Goal: Information Seeking & Learning: Learn about a topic

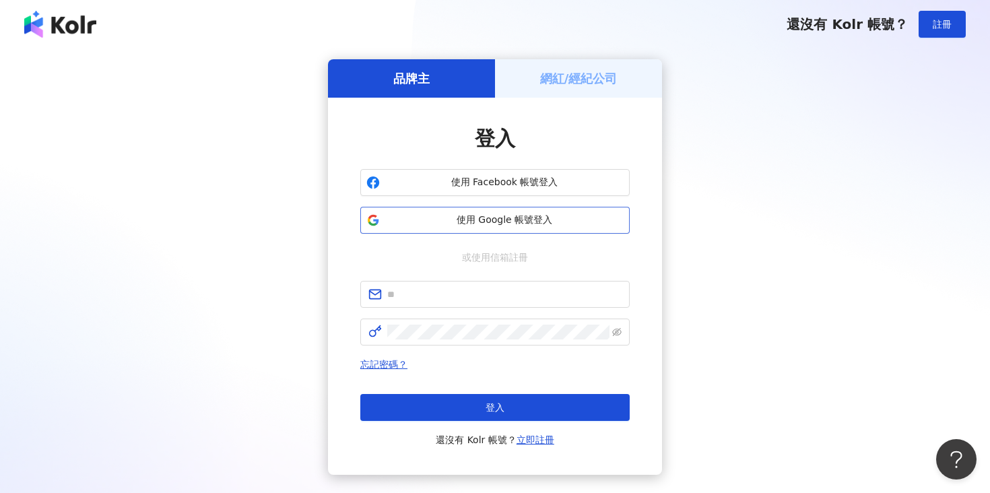
click at [448, 229] on button "使用 Google 帳號登入" at bounding box center [494, 220] width 269 height 27
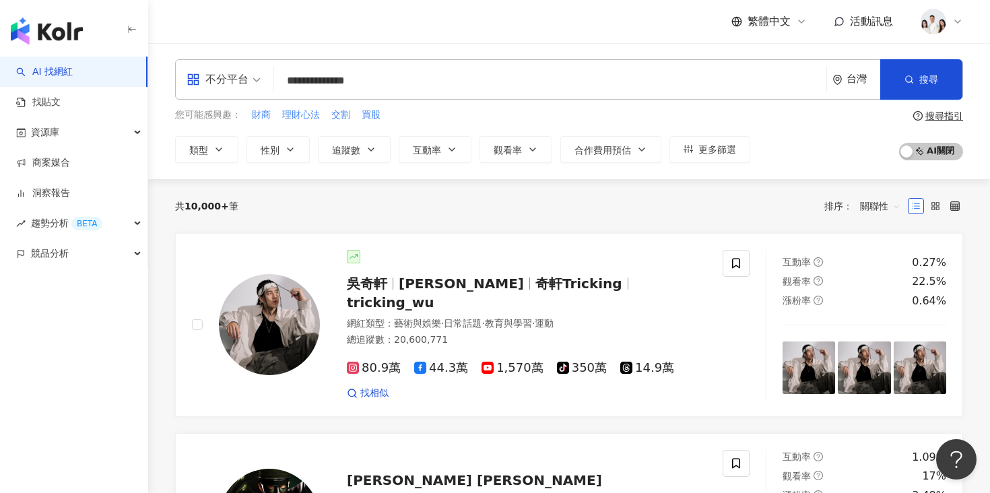
click at [380, 83] on input "**********" at bounding box center [549, 81] width 541 height 26
type input "**********"
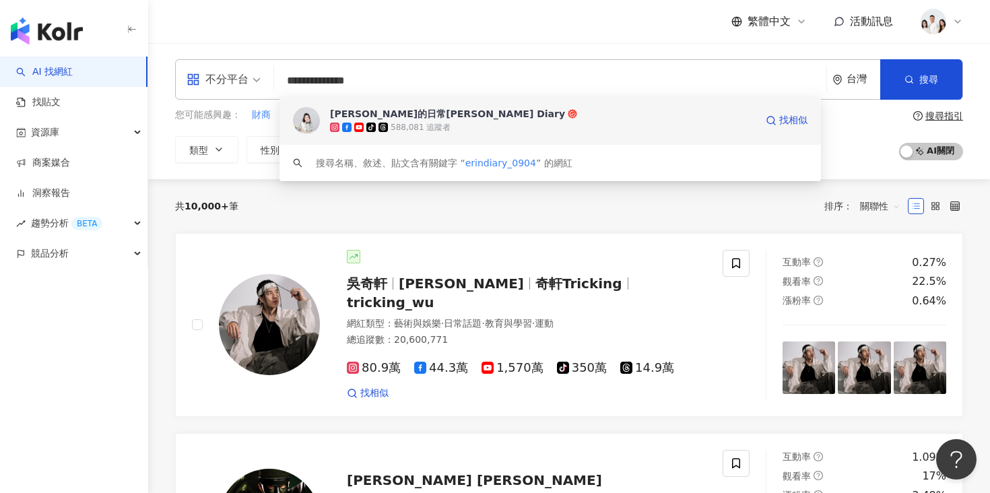
click at [386, 112] on div "艾琳的日常Erin's Diary" at bounding box center [447, 113] width 235 height 13
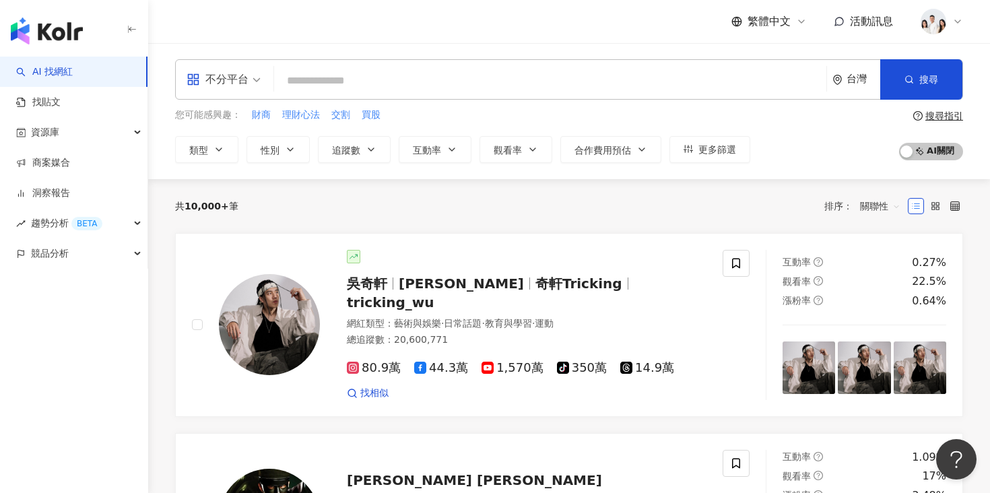
paste input "**********"
type input "**********"
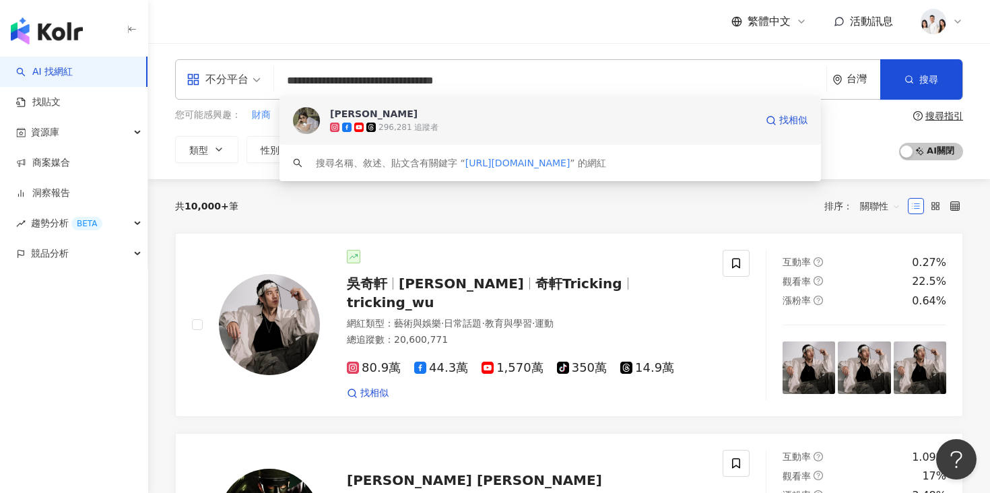
click at [467, 118] on span "[PERSON_NAME]" at bounding box center [542, 113] width 425 height 13
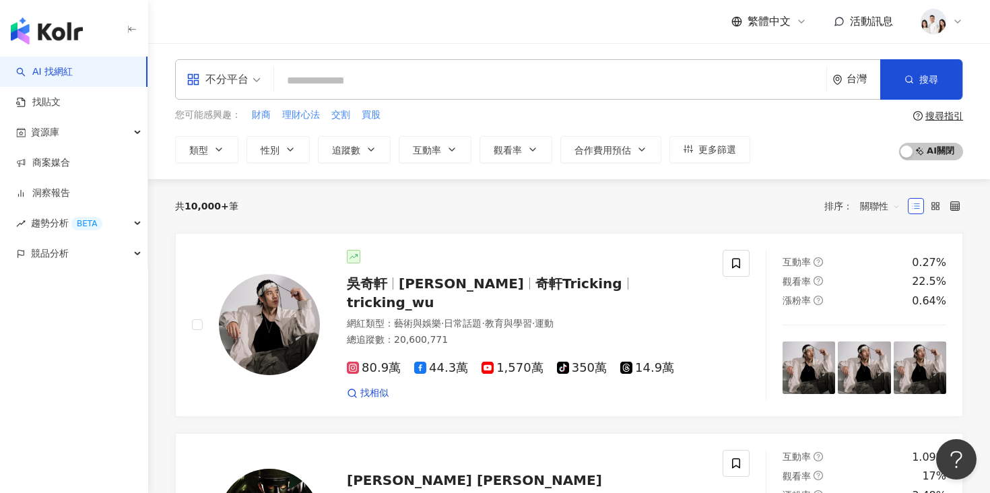
click at [382, 77] on input "search" at bounding box center [549, 81] width 541 height 26
paste input "**********"
type input "**********"
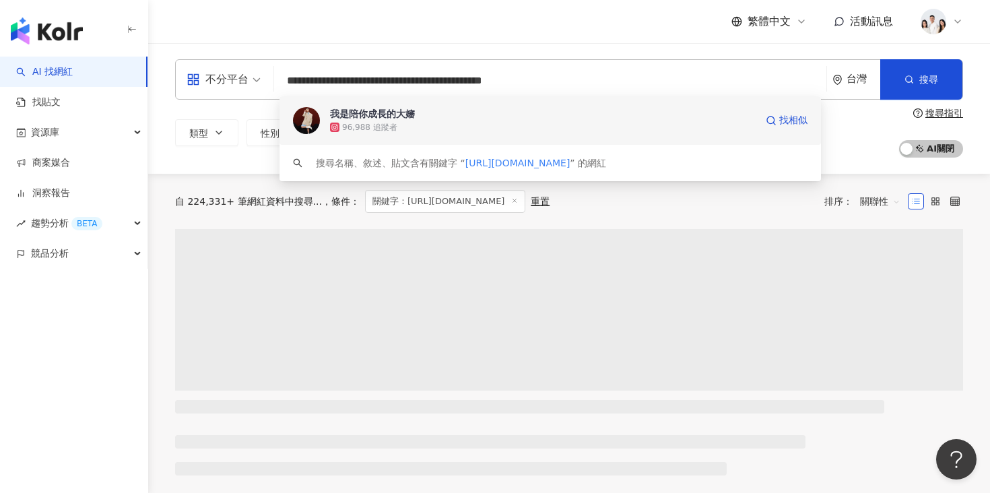
click at [522, 112] on span "我是陪你成長的大嬸" at bounding box center [542, 113] width 425 height 13
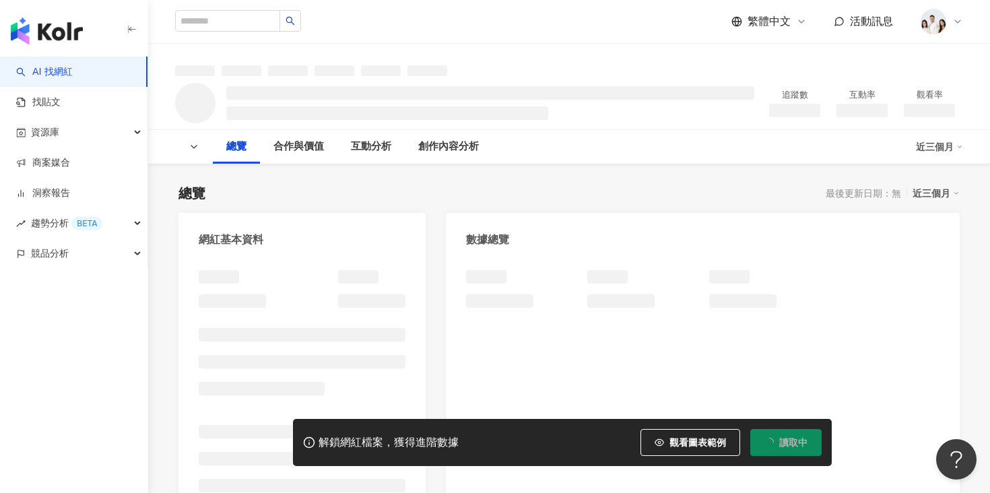
scroll to position [5, 0]
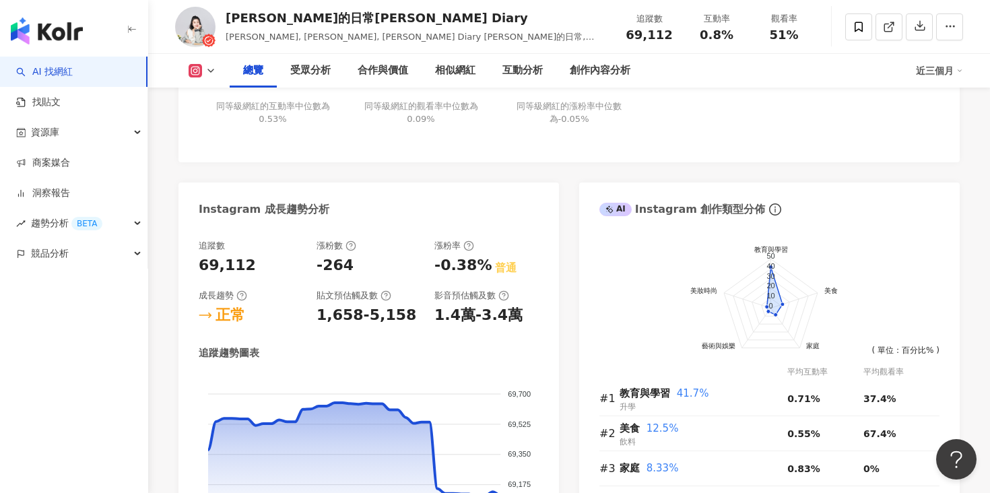
scroll to position [667, 0]
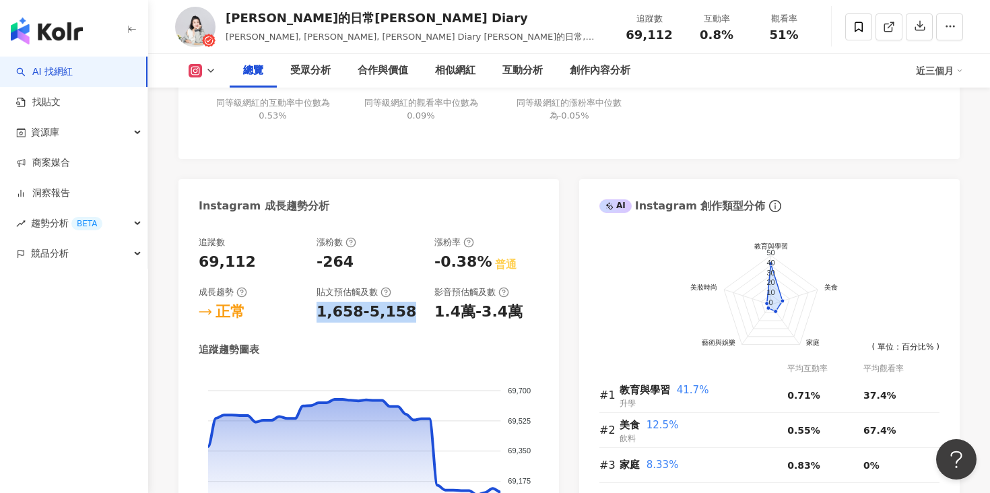
drag, startPoint x: 314, startPoint y: 311, endPoint x: 396, endPoint y: 314, distance: 82.2
click at [397, 314] on div "追蹤數 69,112 漲粉數 -264 漲粉率 -0.38% 普通 成長趨勢 正常 貼文預估觸及數 1,658-5,158 影音預估觸及數 1.4萬-3.4萬" at bounding box center [369, 279] width 340 height 86
copy div "1,658-5,158"
click at [386, 293] on icon at bounding box center [385, 292] width 3 height 5
drag, startPoint x: 312, startPoint y: 316, endPoint x: 403, endPoint y: 316, distance: 90.9
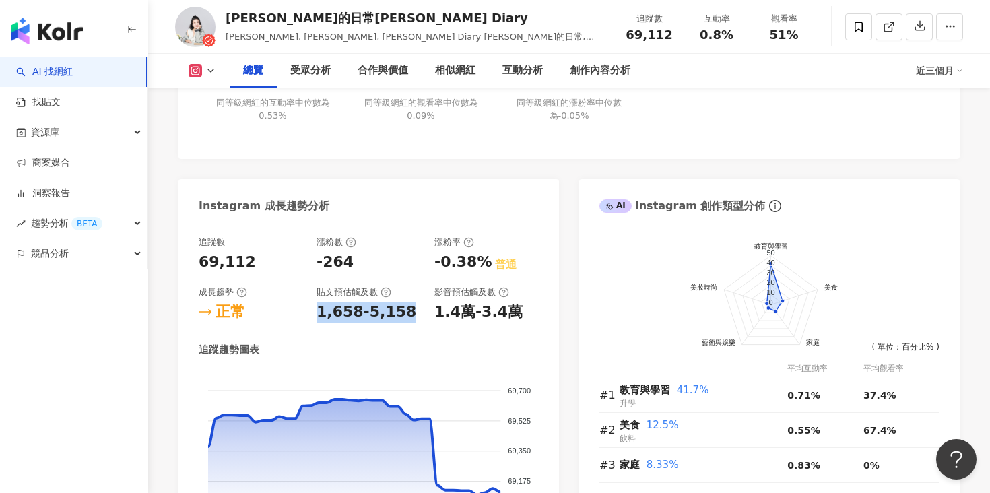
click at [403, 316] on div "追蹤數 69,112 漲粉數 -264 漲粉率 -0.38% 普通 成長趨勢 正常 貼文預估觸及數 1,658-5,158 影音預估觸及數 1.4萬-3.4萬" at bounding box center [369, 279] width 340 height 86
copy div "1,658-5,158"
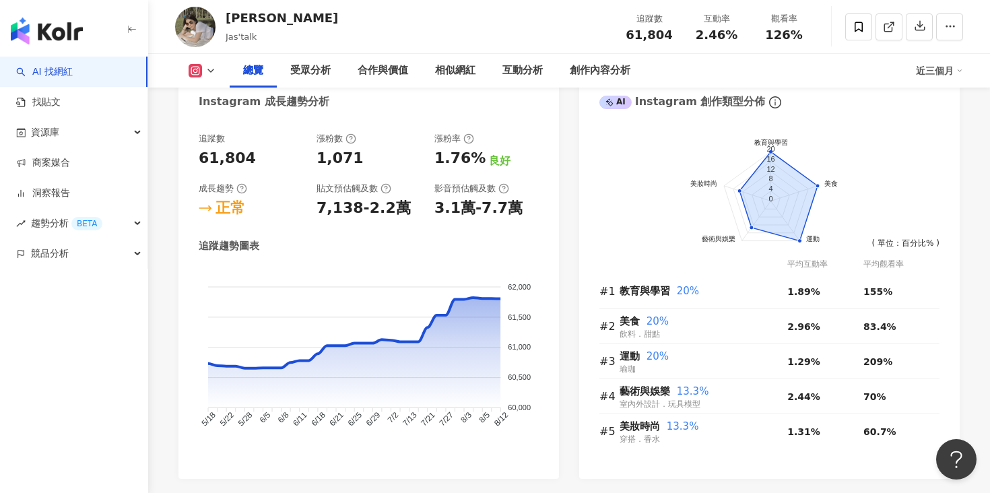
scroll to position [732, 0]
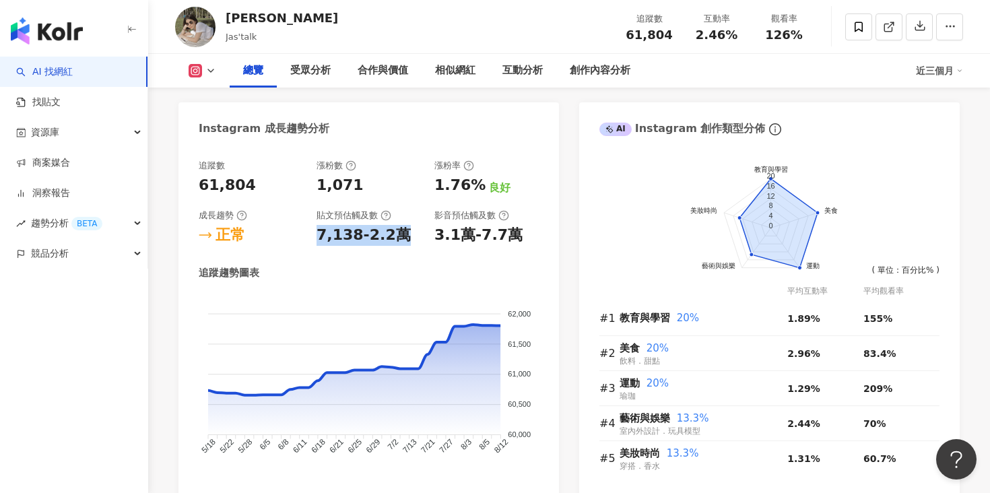
drag, startPoint x: 318, startPoint y: 236, endPoint x: 394, endPoint y: 237, distance: 75.4
click at [394, 237] on div "7,138-2.2萬" at bounding box center [363, 235] width 94 height 21
copy div "7,138-2.2萬"
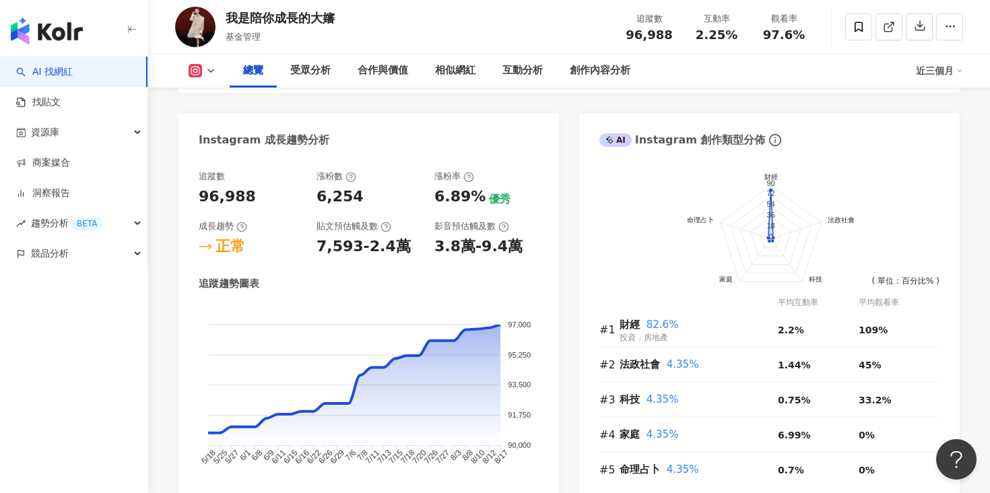
scroll to position [692, 0]
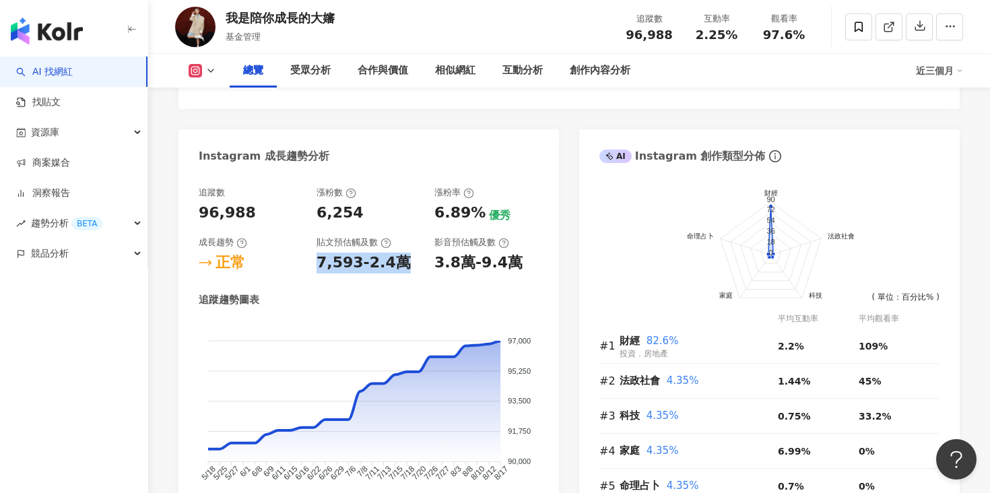
drag, startPoint x: 320, startPoint y: 265, endPoint x: 399, endPoint y: 269, distance: 79.5
click at [399, 269] on div "7,593-2.4萬" at bounding box center [368, 262] width 104 height 21
copy div "7,593-2.4萬"
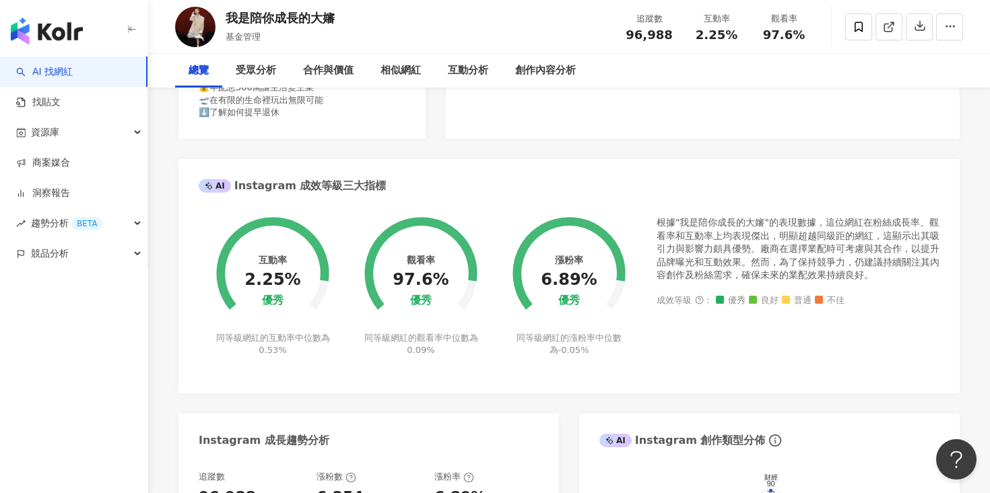
scroll to position [0, 0]
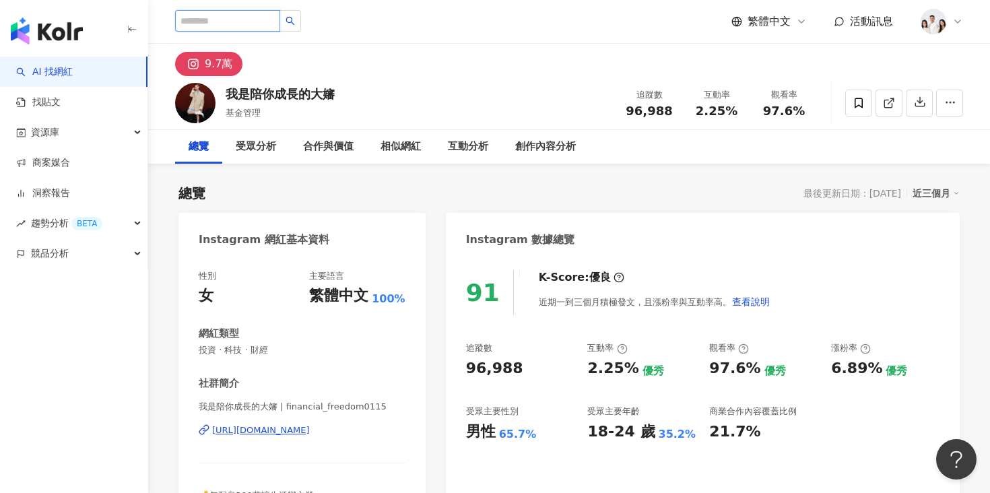
click at [246, 30] on input "search" at bounding box center [227, 21] width 105 height 22
paste input "**********"
type input "**********"
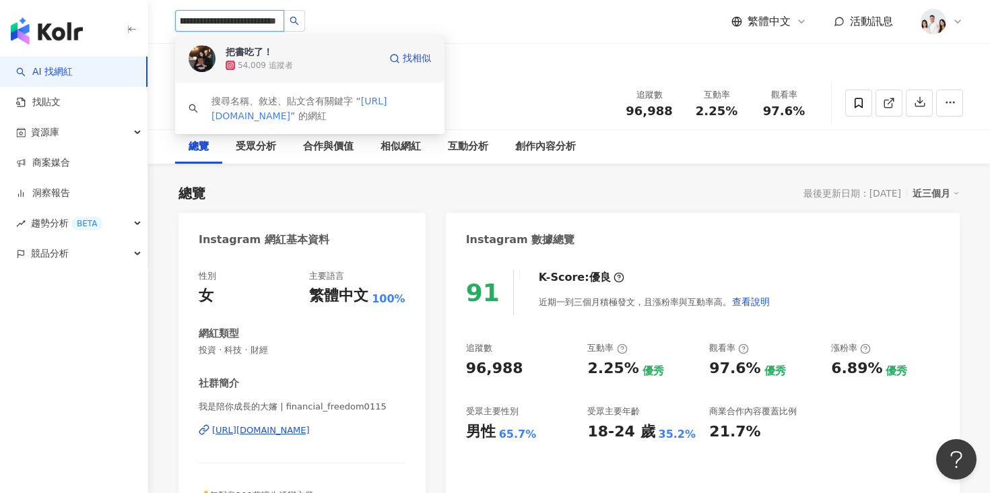
click at [277, 57] on span "把書吃了！" at bounding box center [270, 51] width 88 height 13
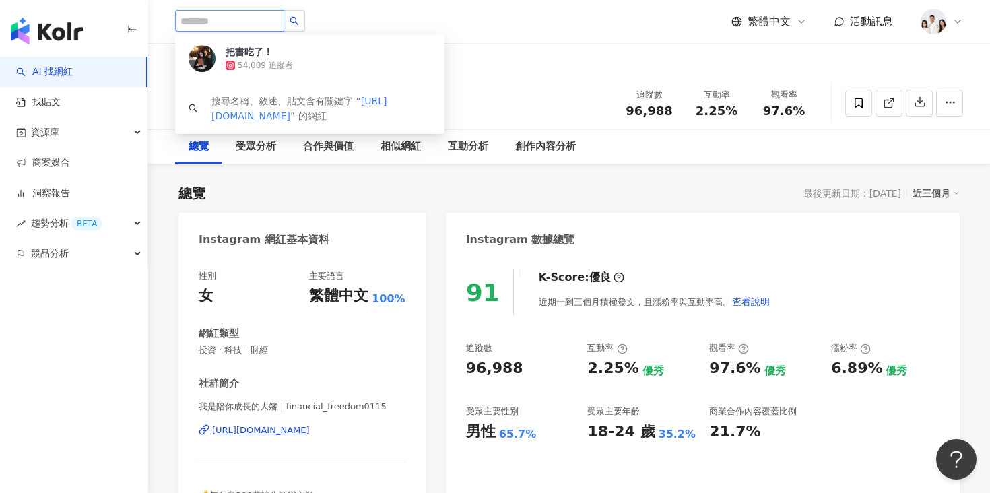
scroll to position [0, 0]
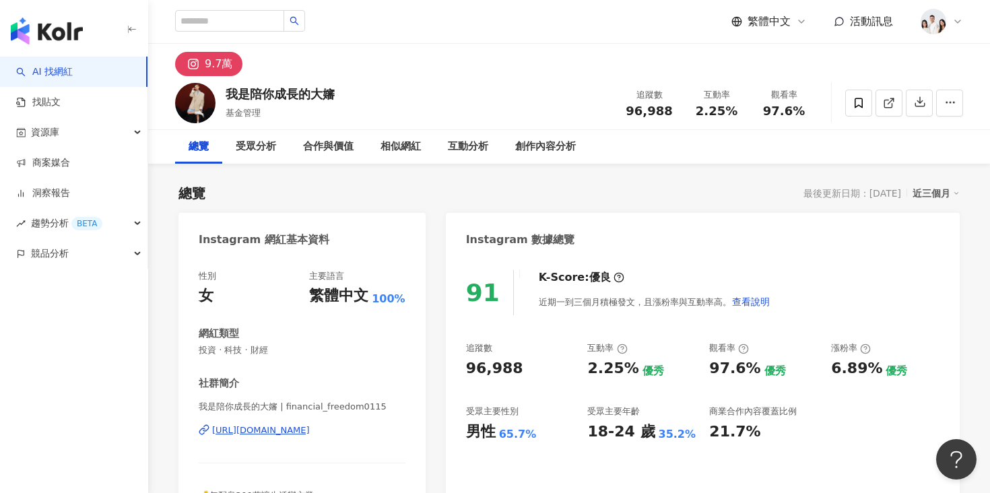
click at [245, 111] on span "基金管理" at bounding box center [243, 113] width 35 height 10
drag, startPoint x: 263, startPoint y: 112, endPoint x: 227, endPoint y: 112, distance: 36.3
click at [227, 112] on div "基金管理" at bounding box center [280, 112] width 109 height 13
copy span "基金管理"
click at [73, 77] on link "AI 找網紅" at bounding box center [44, 71] width 57 height 13
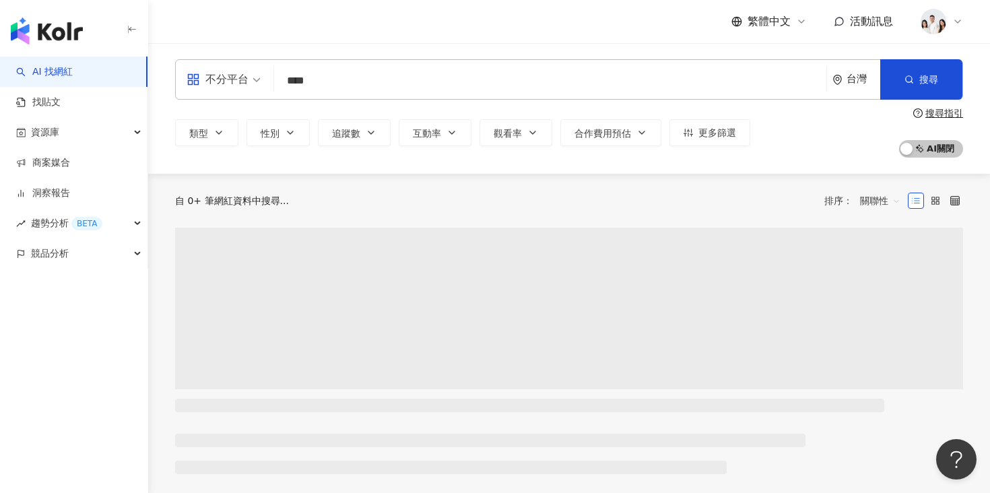
type input "****"
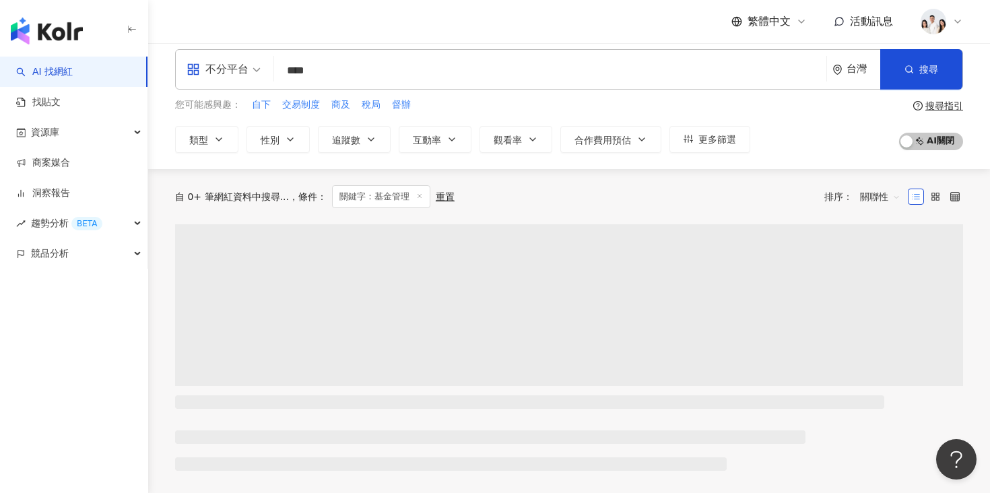
scroll to position [11, 0]
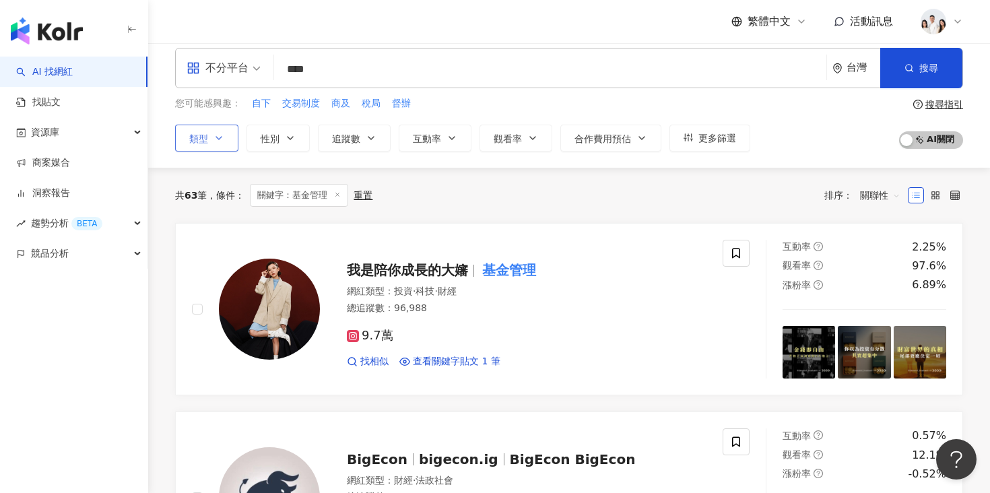
click at [221, 140] on icon "button" at bounding box center [218, 138] width 11 height 11
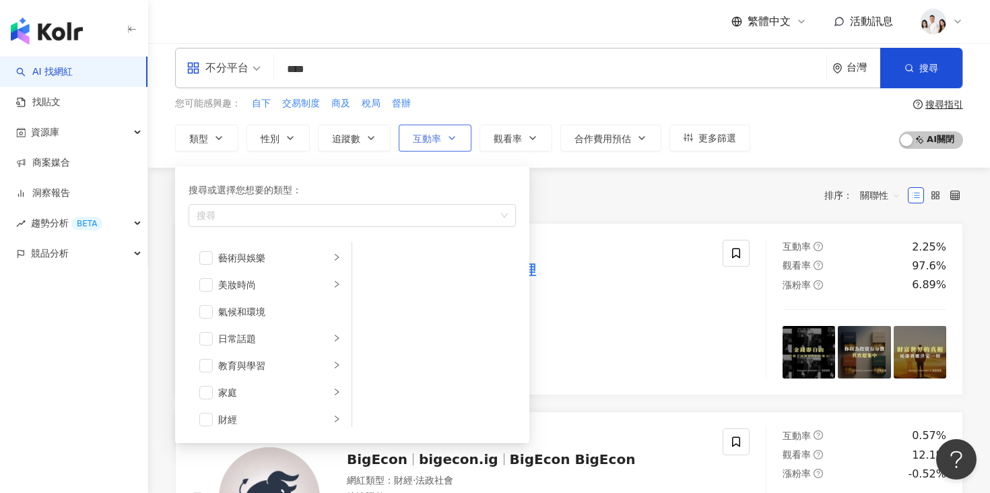
click at [448, 135] on icon "button" at bounding box center [451, 138] width 11 height 11
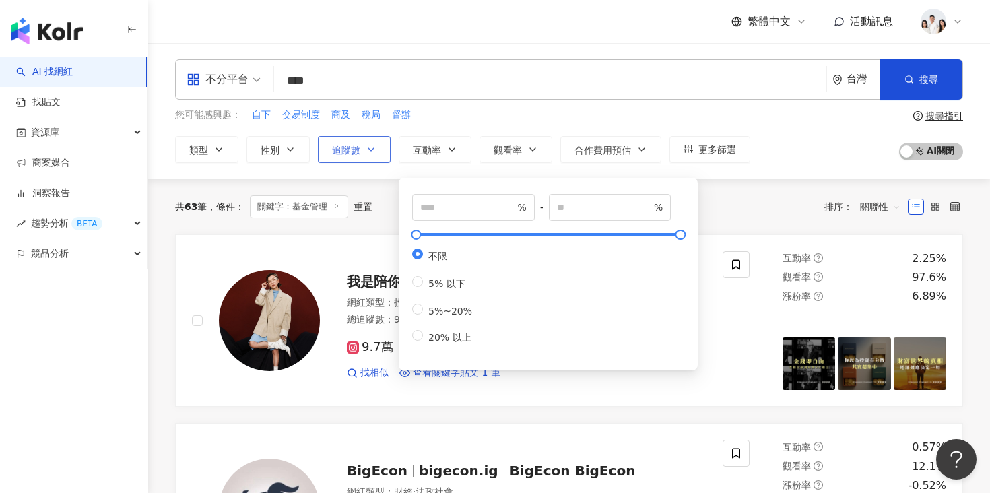
click at [363, 160] on button "追蹤數" at bounding box center [354, 149] width 73 height 27
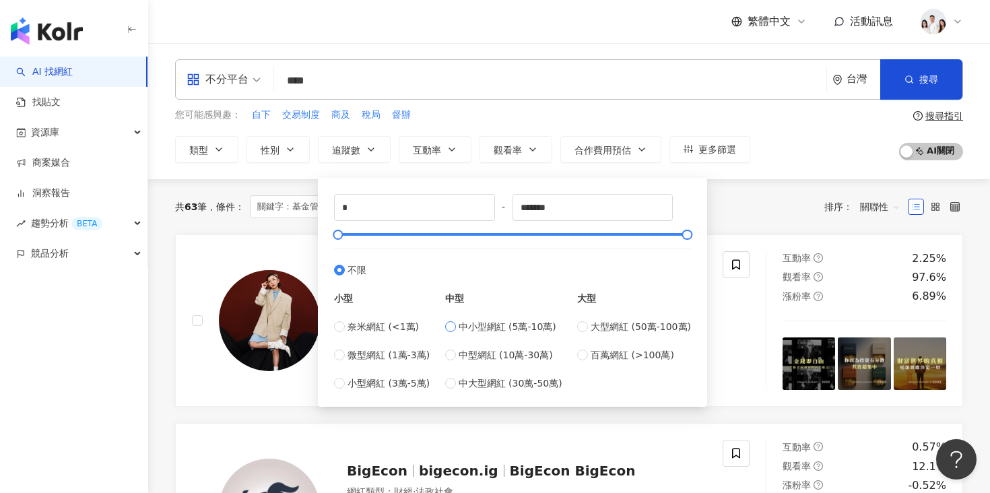
type input "*****"
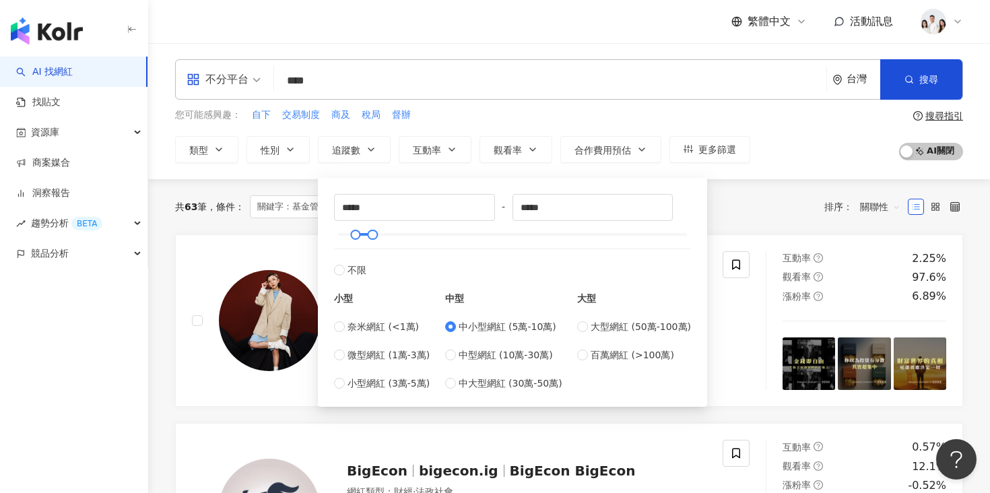
click at [289, 188] on div "共 63 筆 條件 ： 關鍵字：基金管理 重置 排序： 關聯性" at bounding box center [569, 206] width 788 height 55
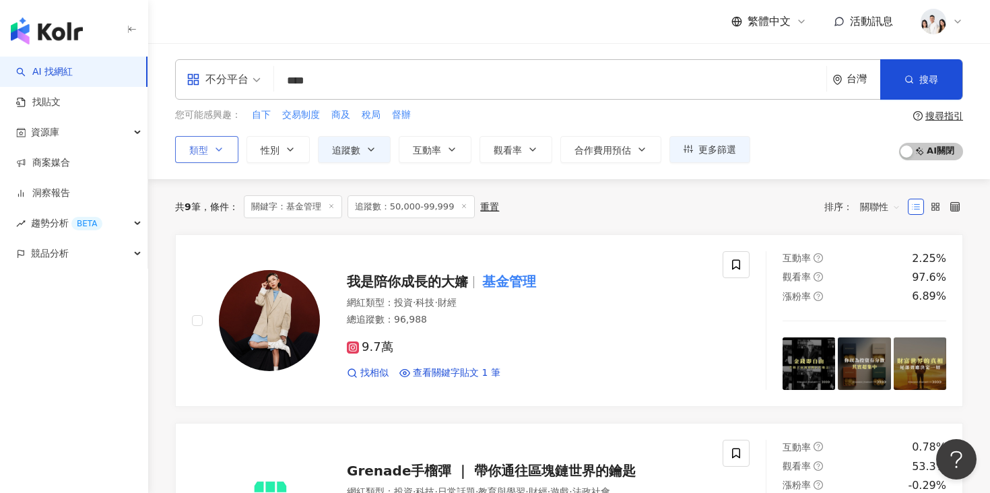
click at [221, 155] on button "類型" at bounding box center [206, 149] width 63 height 27
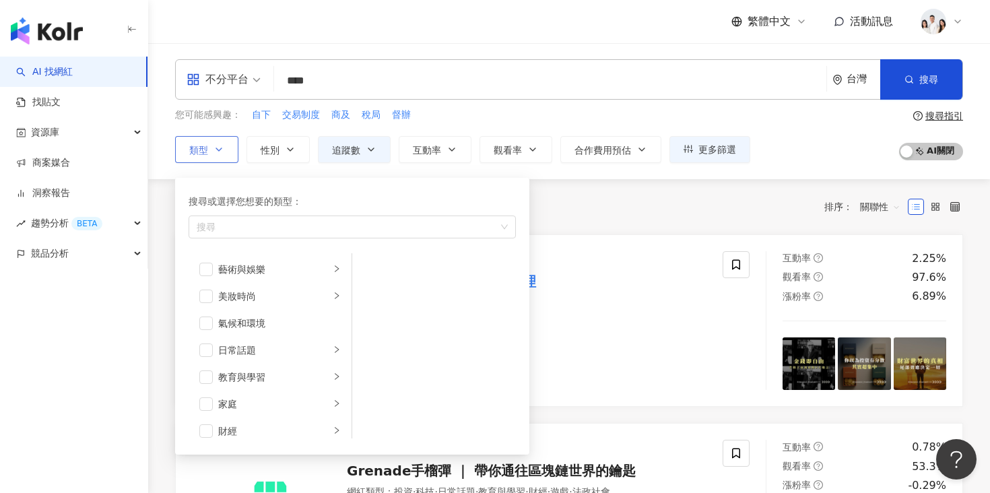
click at [221, 155] on button "類型 搜尋或選擇您想要的類型： 搜尋 藝術與娛樂 美妝時尚 氣候和環境 日常話題 教育與學習 家庭 財經 美食 命理占卜 遊戲 法政社會 生活風格 影視娛樂 …" at bounding box center [206, 149] width 63 height 27
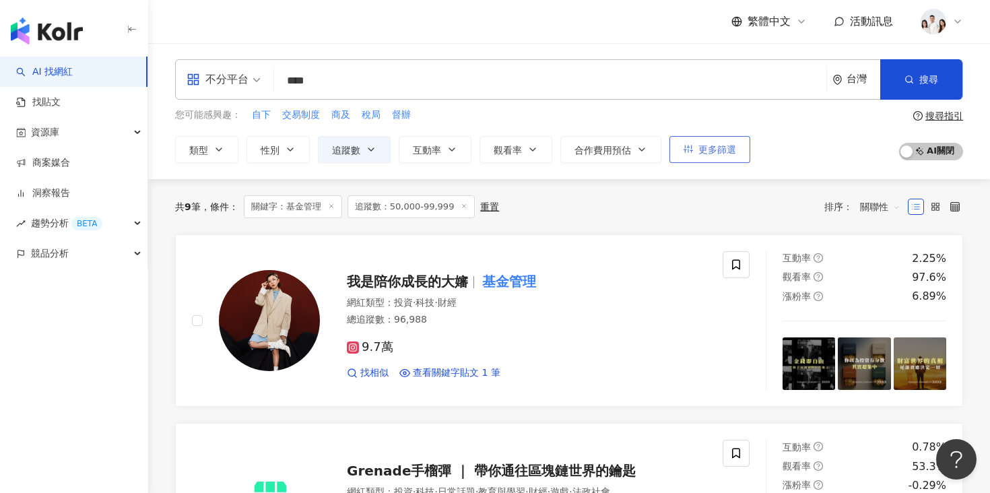
click at [728, 158] on button "更多篩選" at bounding box center [709, 149] width 81 height 27
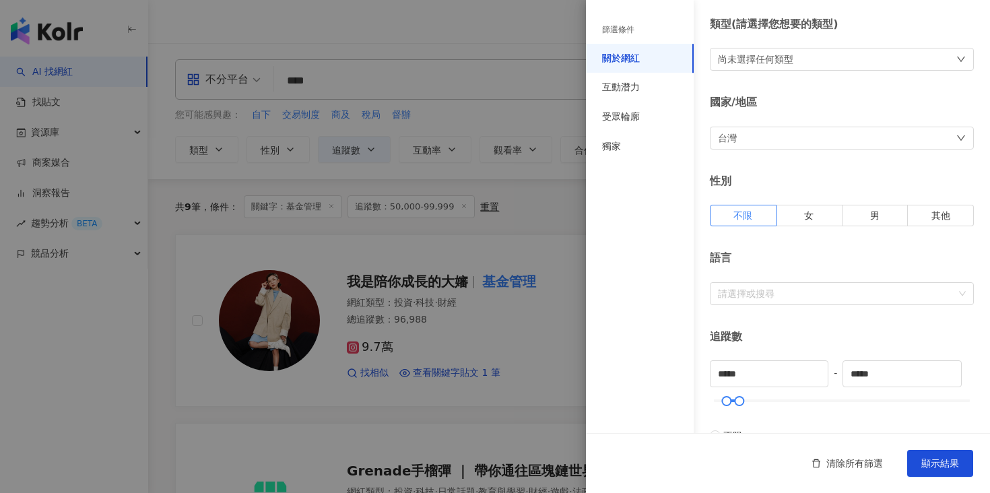
scroll to position [46, 0]
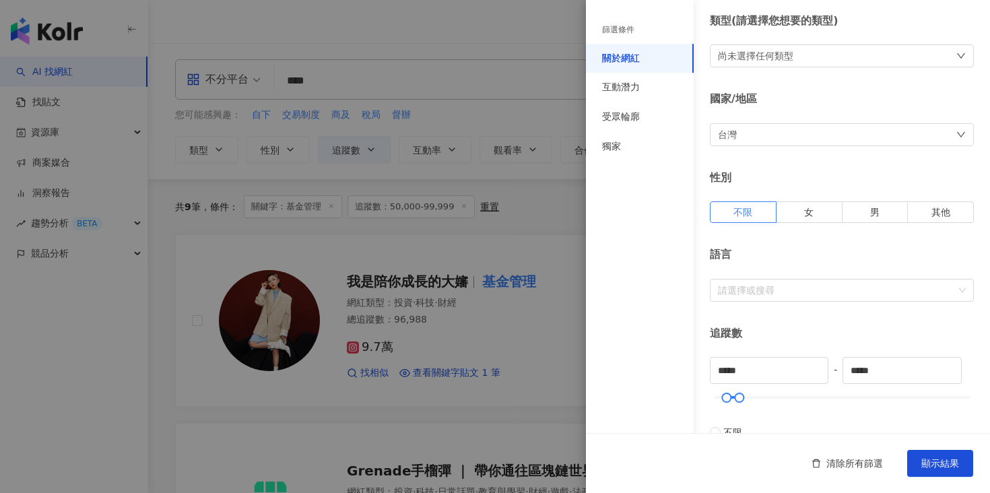
click at [778, 59] on div "尚未選擇任何類型" at bounding box center [755, 55] width 75 height 15
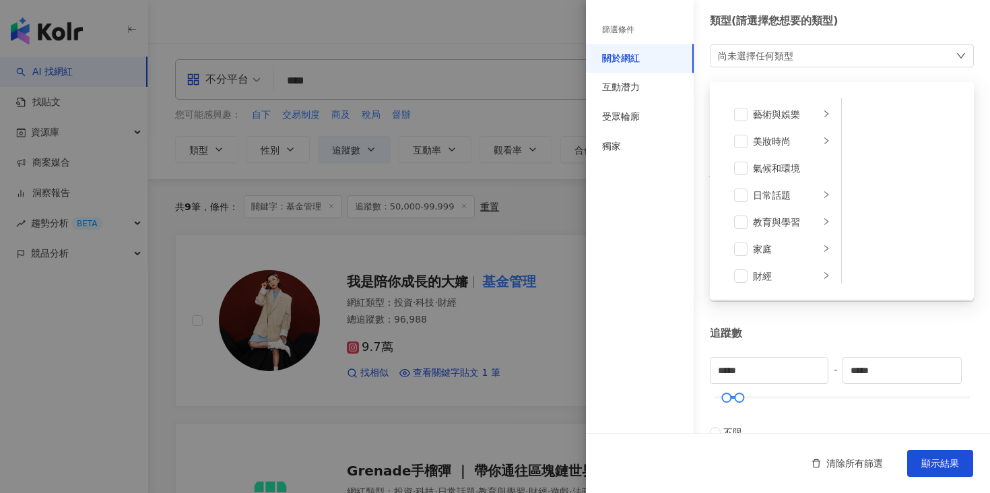
click at [778, 59] on div "尚未選擇任何類型" at bounding box center [755, 55] width 75 height 15
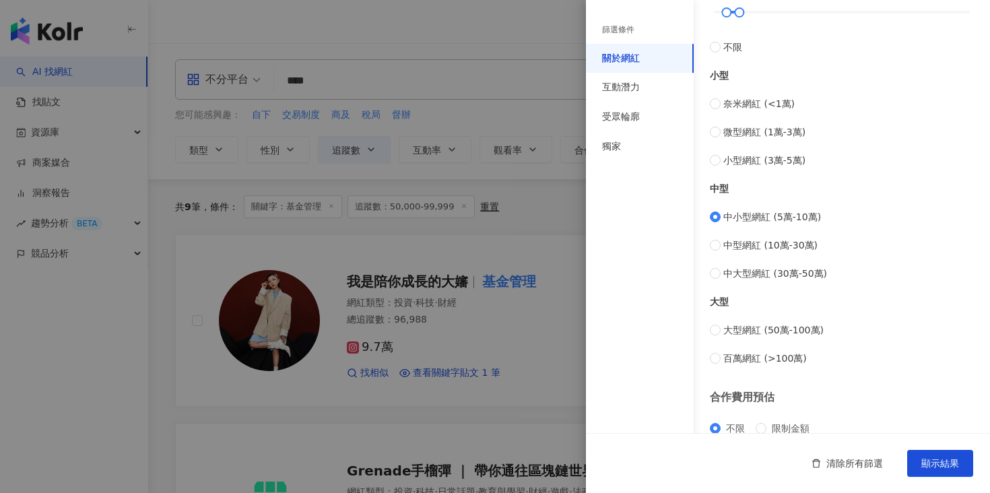
scroll to position [524, 0]
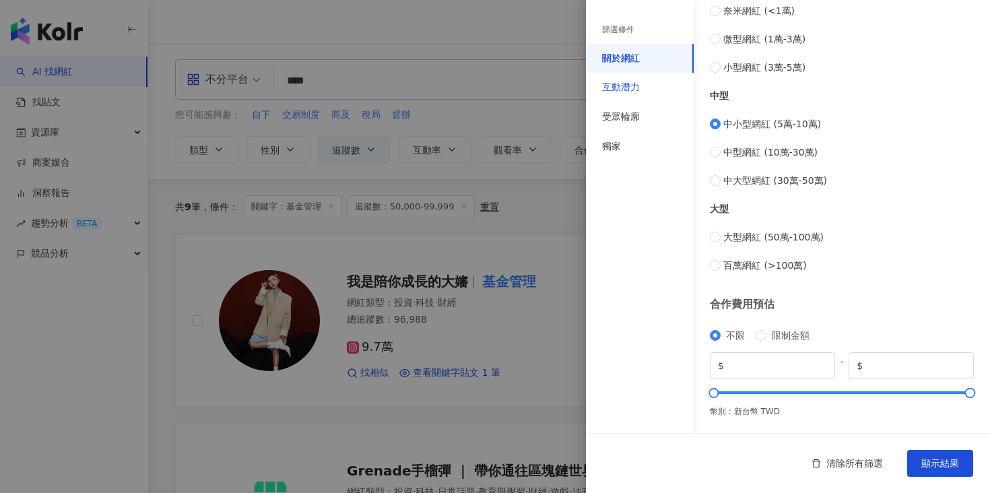
click at [613, 88] on div "互動潛力" at bounding box center [621, 87] width 38 height 13
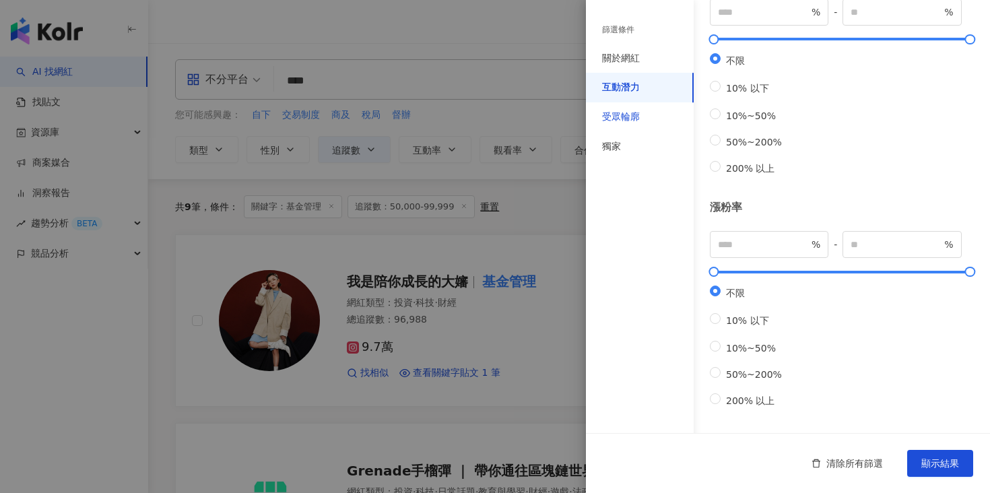
click at [622, 114] on div "受眾輪廓" at bounding box center [621, 116] width 38 height 13
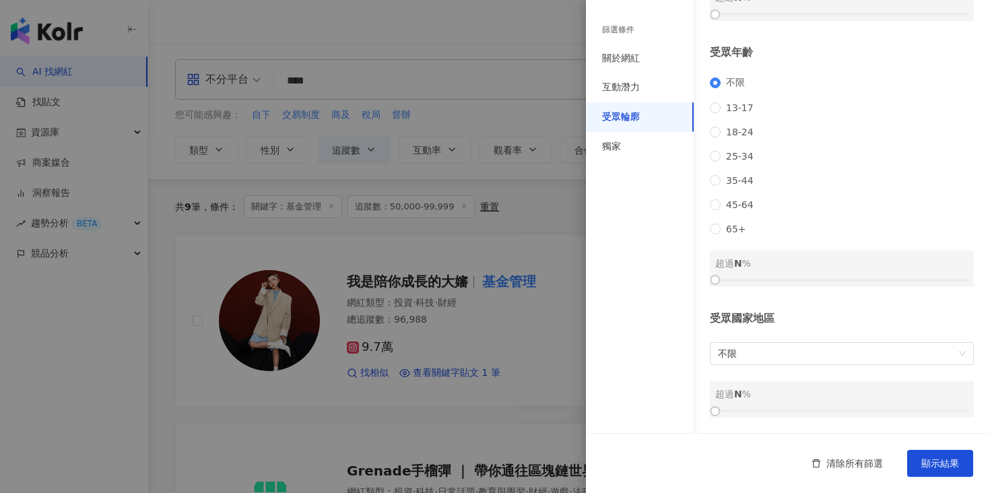
scroll to position [166, 0]
click at [623, 128] on div "受眾輪廓" at bounding box center [640, 117] width 108 height 30
click at [622, 143] on div "獨家" at bounding box center [640, 147] width 108 height 30
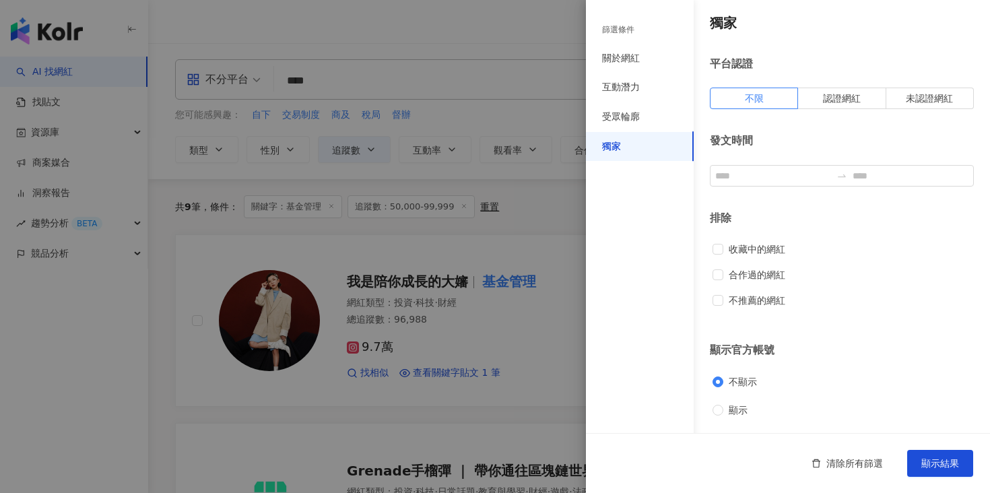
scroll to position [3, 0]
click at [519, 195] on div at bounding box center [495, 246] width 990 height 493
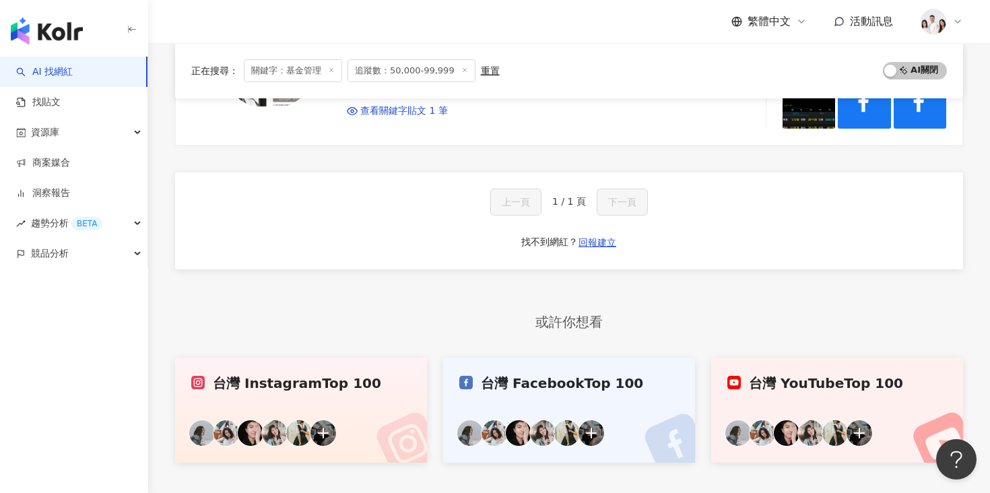
scroll to position [1657, 0]
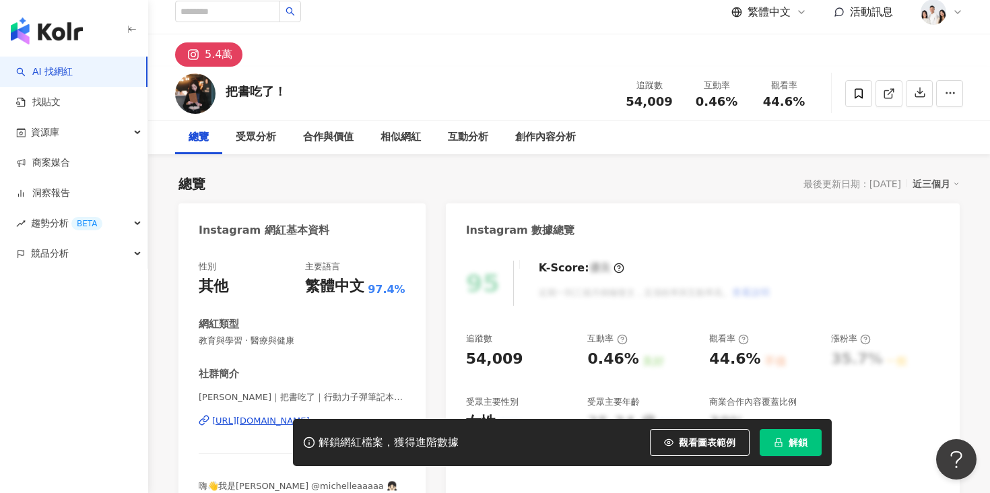
scroll to position [170, 0]
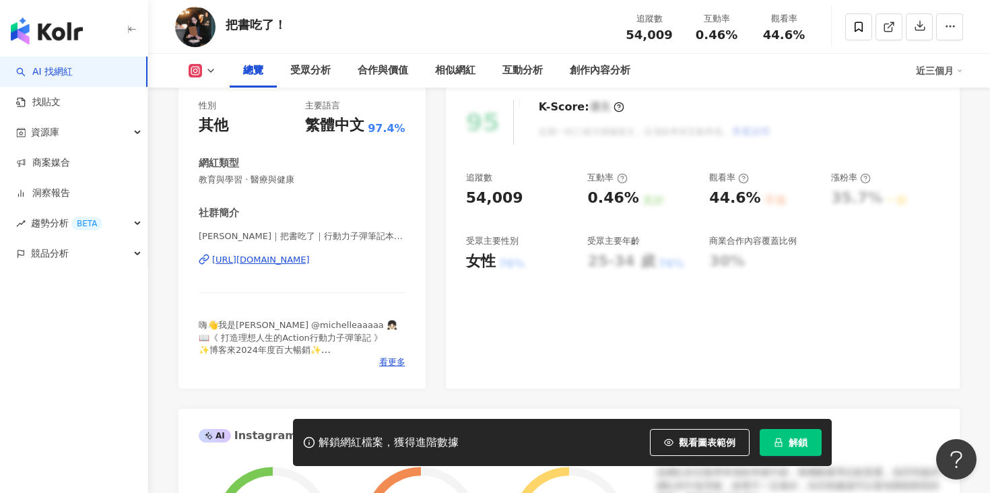
click at [765, 449] on button "解鎖" at bounding box center [790, 442] width 62 height 27
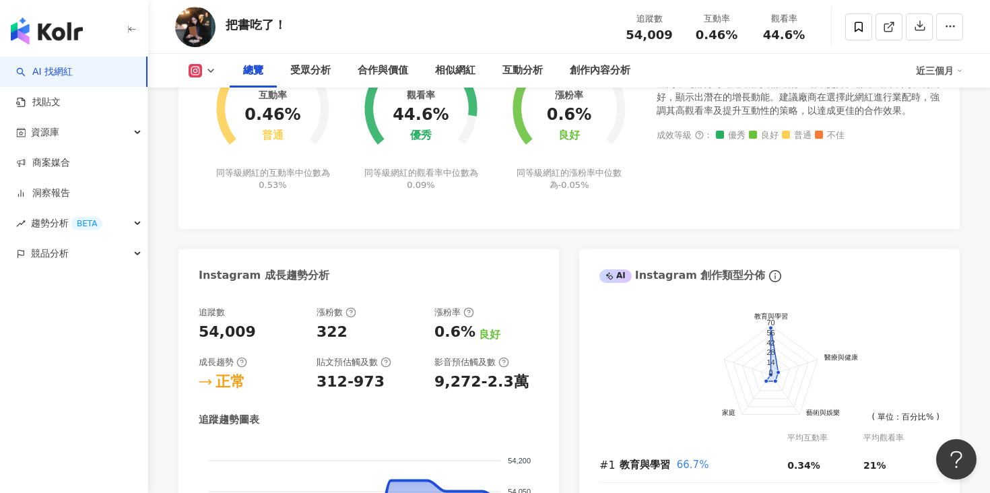
scroll to position [717, 0]
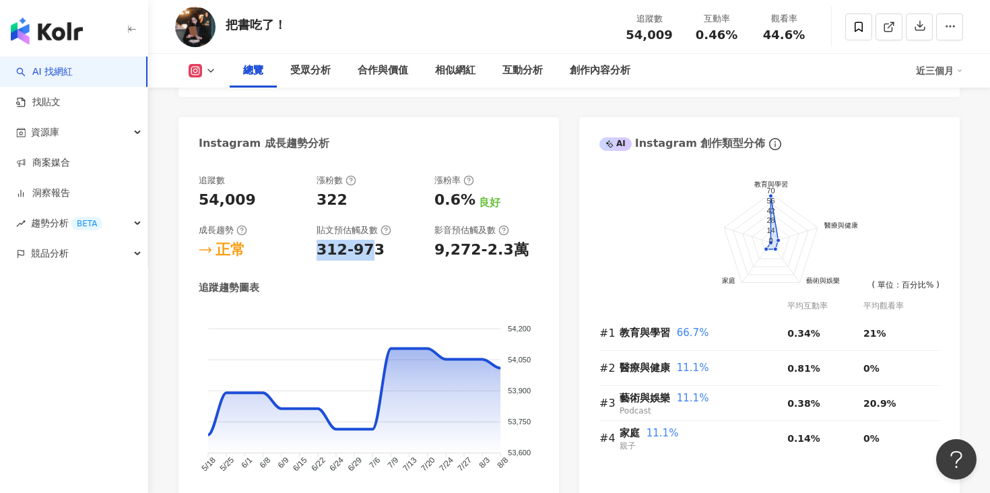
drag, startPoint x: 318, startPoint y: 249, endPoint x: 363, endPoint y: 250, distance: 45.1
click at [363, 250] on div "312-973" at bounding box center [350, 250] width 68 height 21
click at [61, 103] on link "找貼文" at bounding box center [38, 102] width 44 height 13
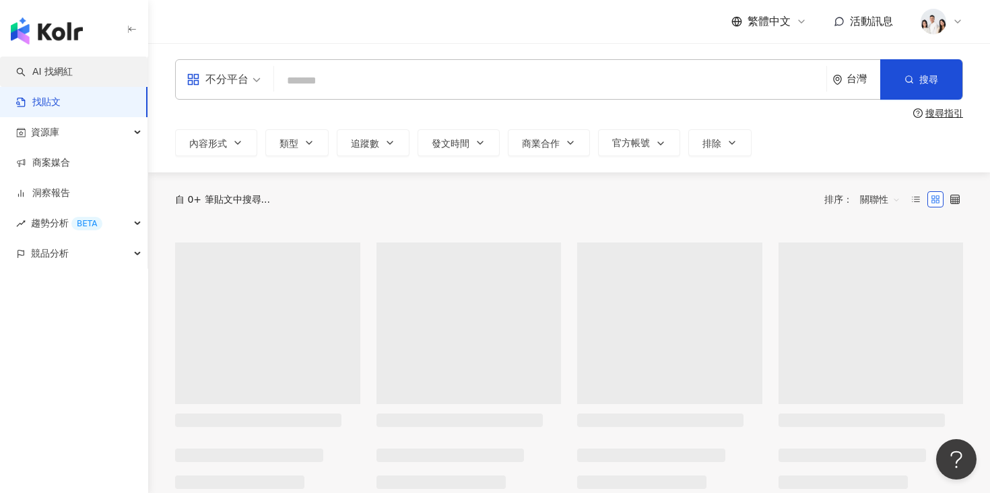
click at [73, 70] on link "AI 找網紅" at bounding box center [44, 71] width 57 height 13
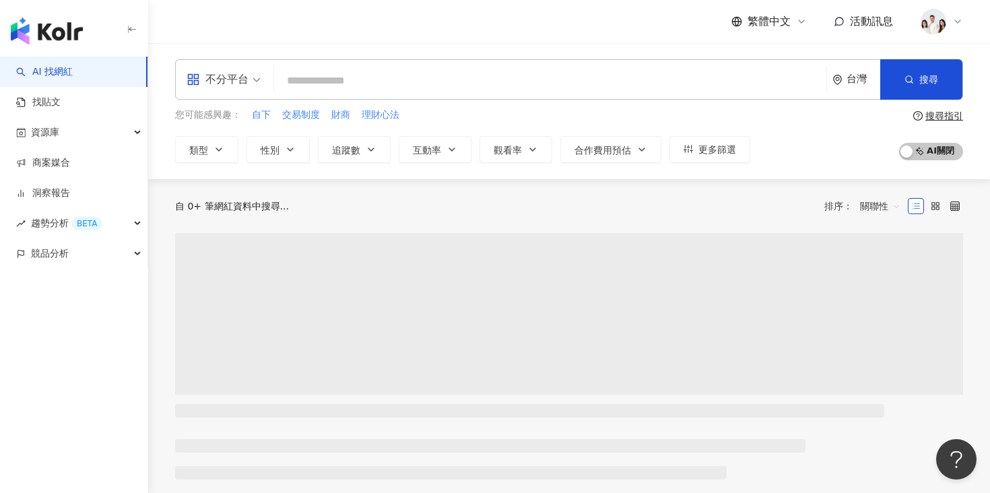
click at [329, 81] on input "search" at bounding box center [549, 81] width 541 height 26
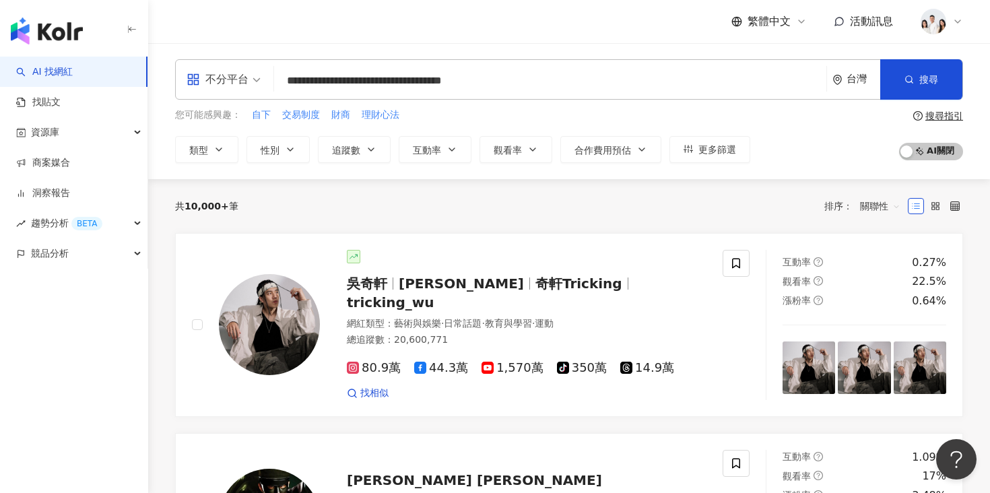
click at [510, 73] on input "**********" at bounding box center [549, 81] width 541 height 26
drag, startPoint x: 489, startPoint y: 76, endPoint x: 211, endPoint y: 96, distance: 278.7
click at [211, 96] on div "**********" at bounding box center [569, 79] width 788 height 40
type input "**********"
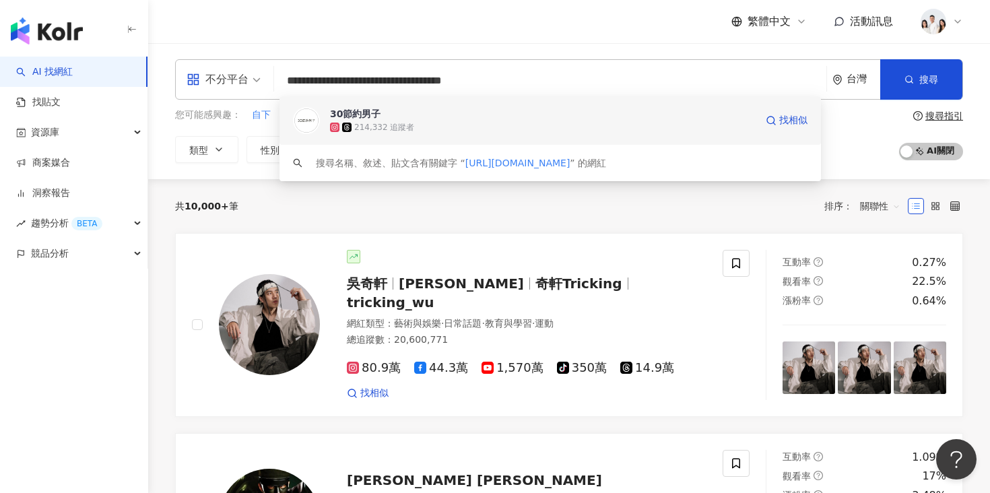
click at [401, 109] on span "30節約男子" at bounding box center [542, 113] width 425 height 13
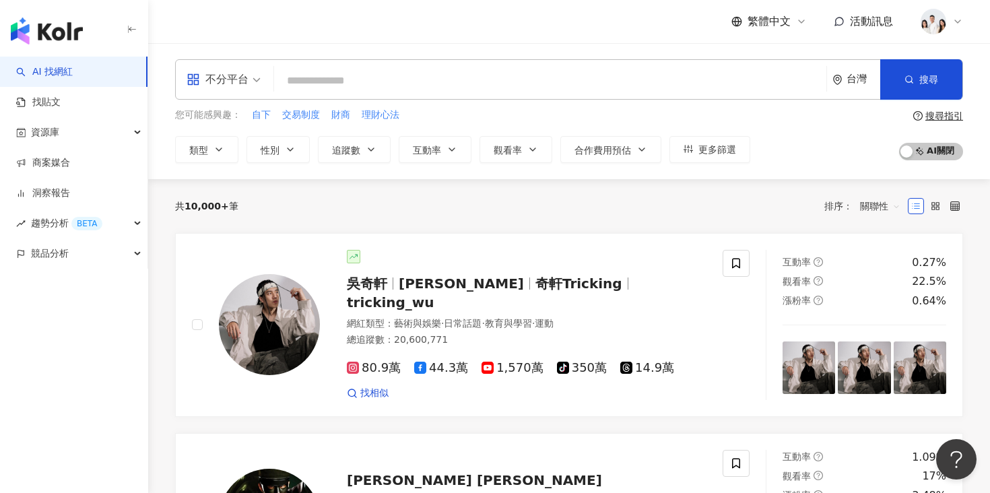
paste input "**********"
type input "**********"
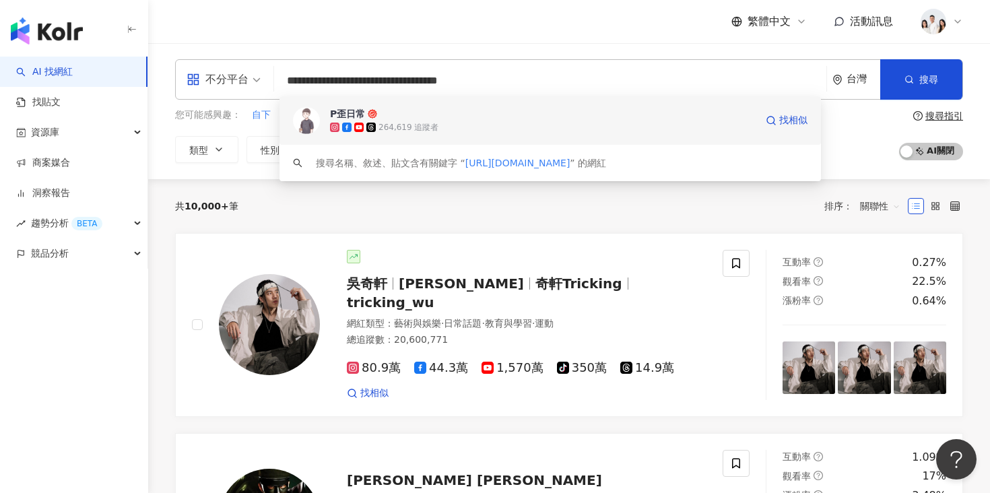
click at [444, 110] on span "P歪日常" at bounding box center [542, 113] width 425 height 13
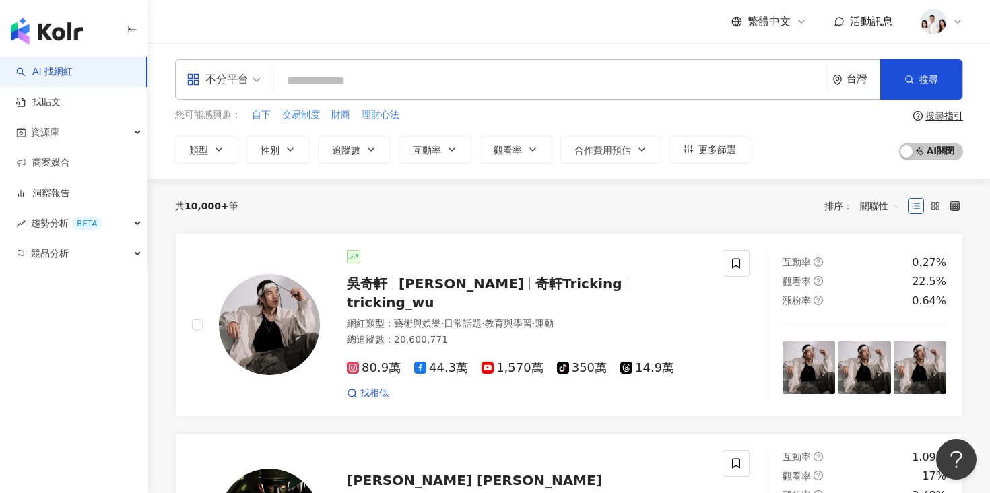
paste input "**********"
type input "**********"
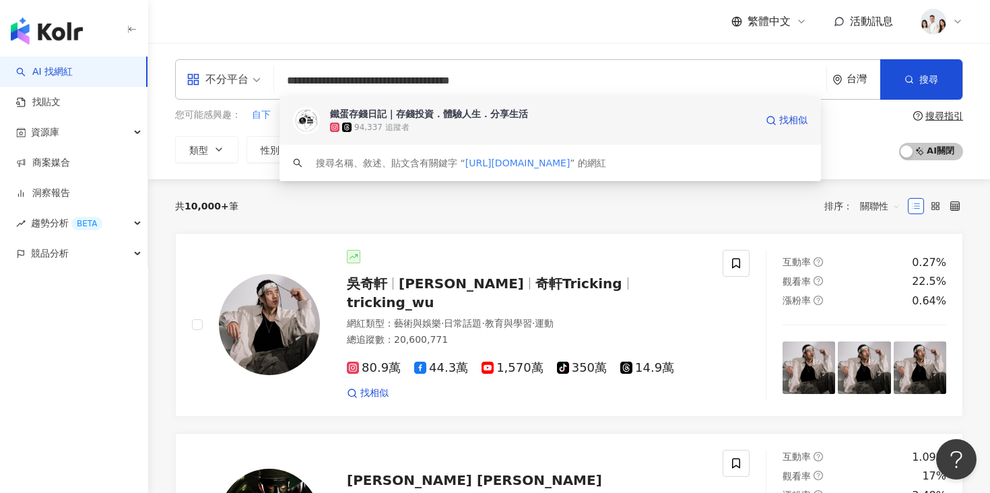
click at [417, 115] on div "鐵蛋存錢日記｜存錢投資．體驗人生．分享生活" at bounding box center [429, 113] width 198 height 13
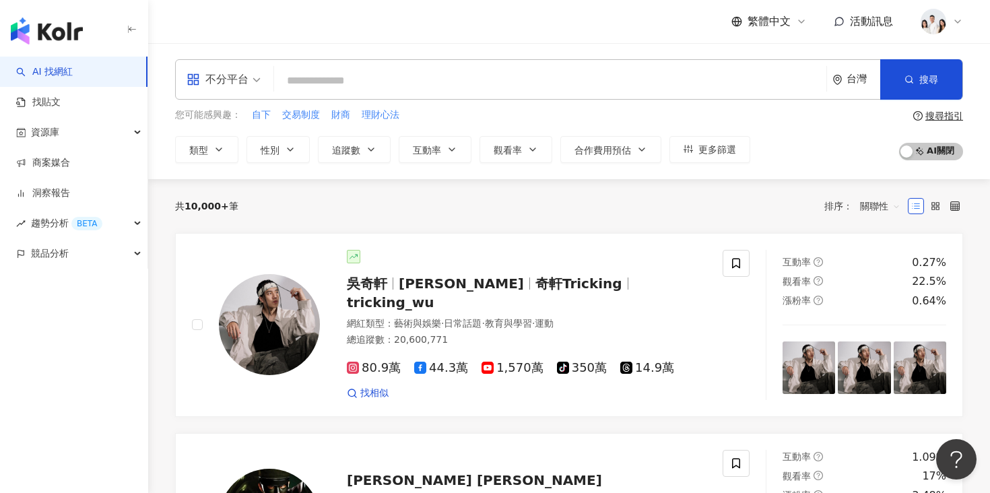
paste input "**********"
type input "**********"
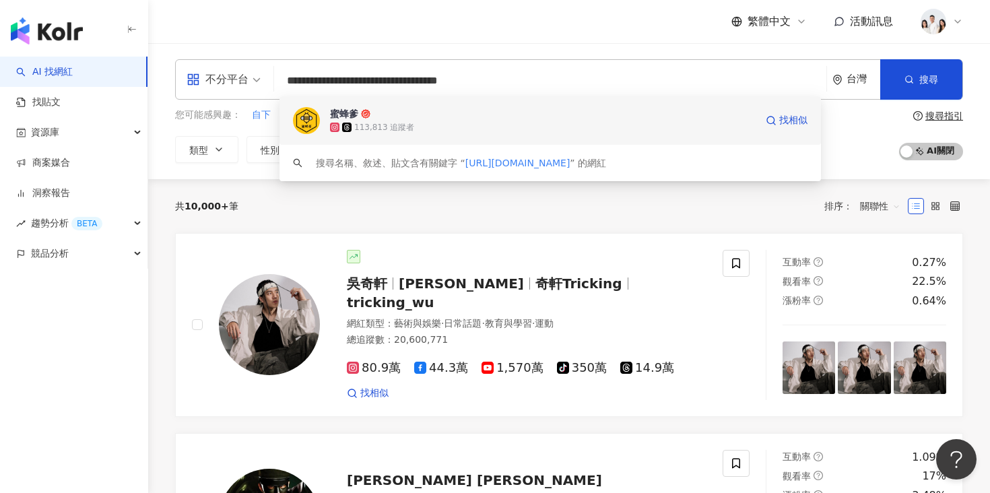
click at [417, 114] on span "蜜蜂爹" at bounding box center [542, 113] width 425 height 13
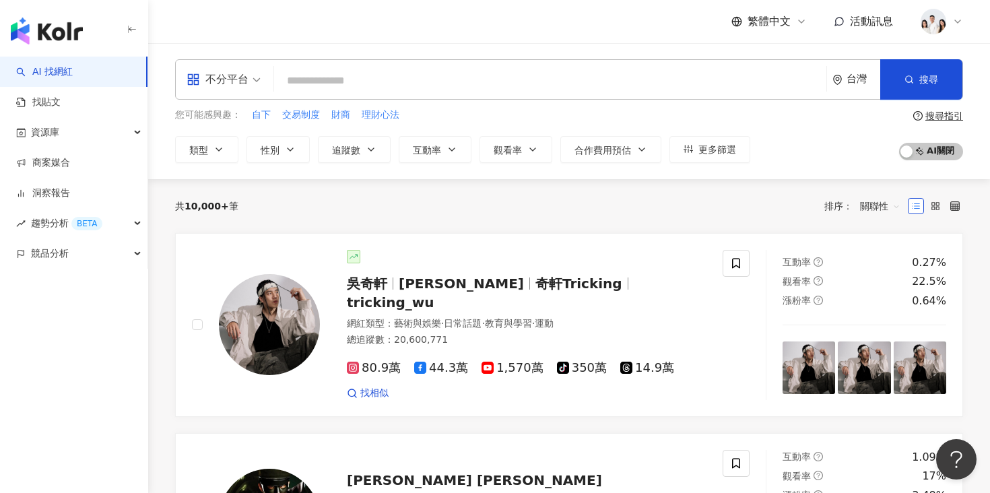
click at [552, 81] on input "search" at bounding box center [549, 81] width 541 height 26
paste input "**********"
type input "**********"
paste input "**********"
type input "**********"
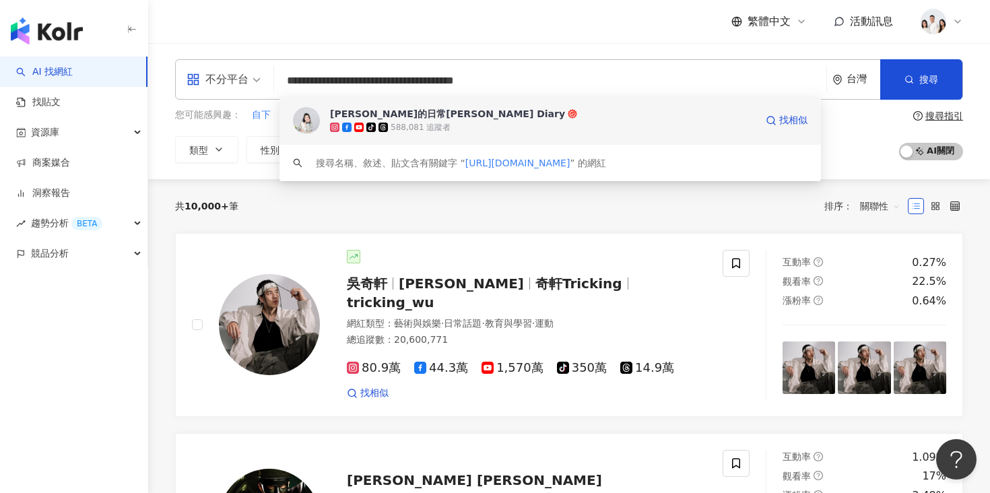
click at [419, 116] on div "艾琳的日常Erin's Diary" at bounding box center [447, 113] width 235 height 13
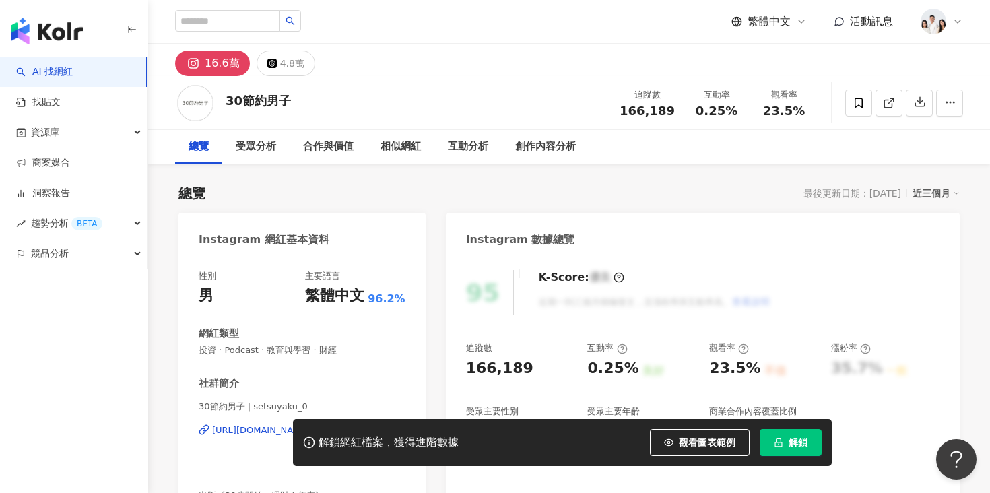
click at [801, 438] on span "解鎖" at bounding box center [797, 442] width 19 height 11
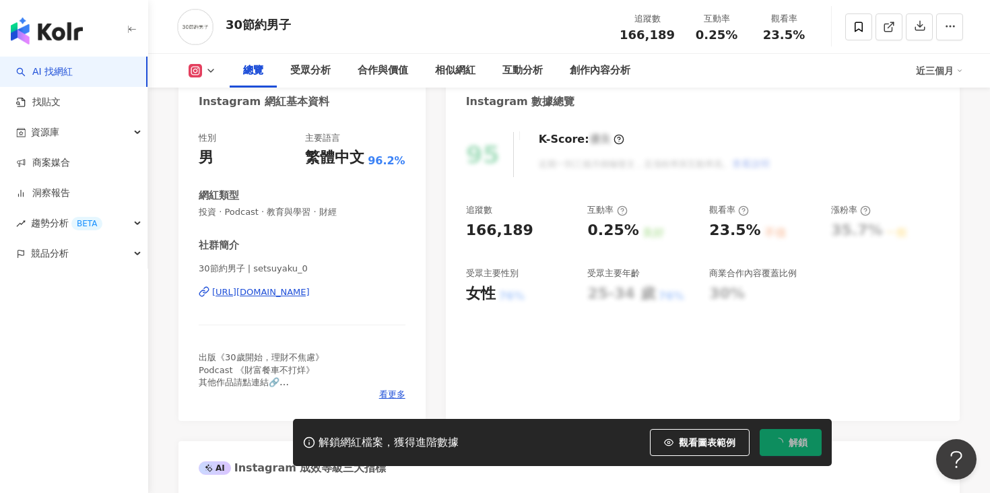
scroll to position [158, 0]
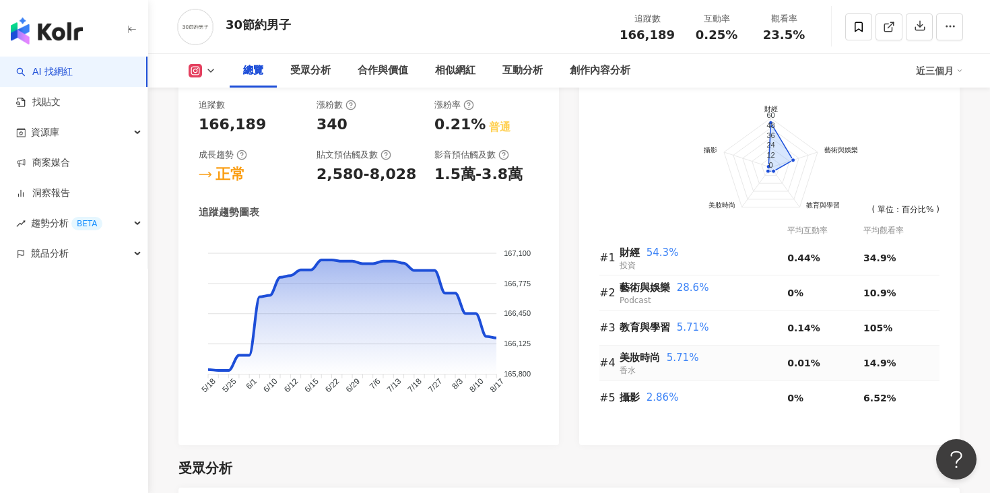
scroll to position [739, 0]
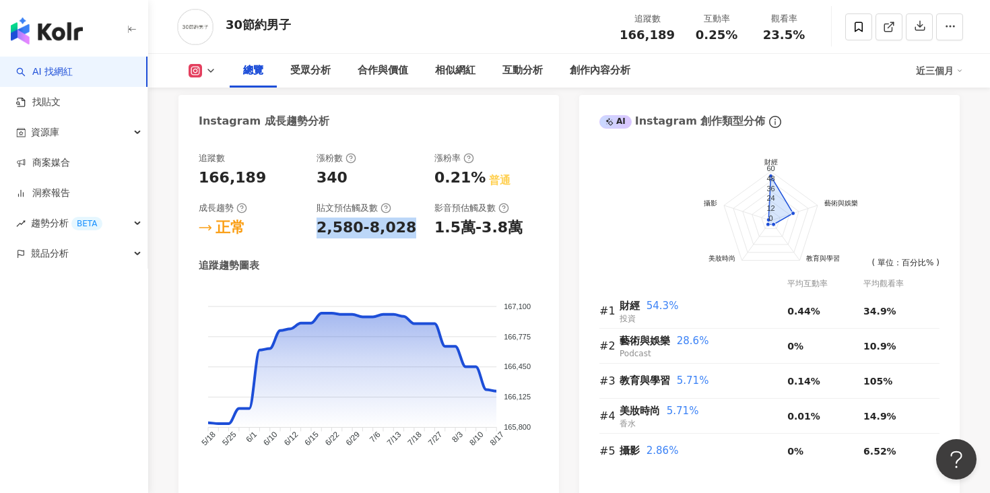
drag, startPoint x: 316, startPoint y: 224, endPoint x: 405, endPoint y: 225, distance: 88.2
click at [405, 225] on div "2,580-8,028" at bounding box center [368, 227] width 104 height 21
copy div "2,580-8,028"
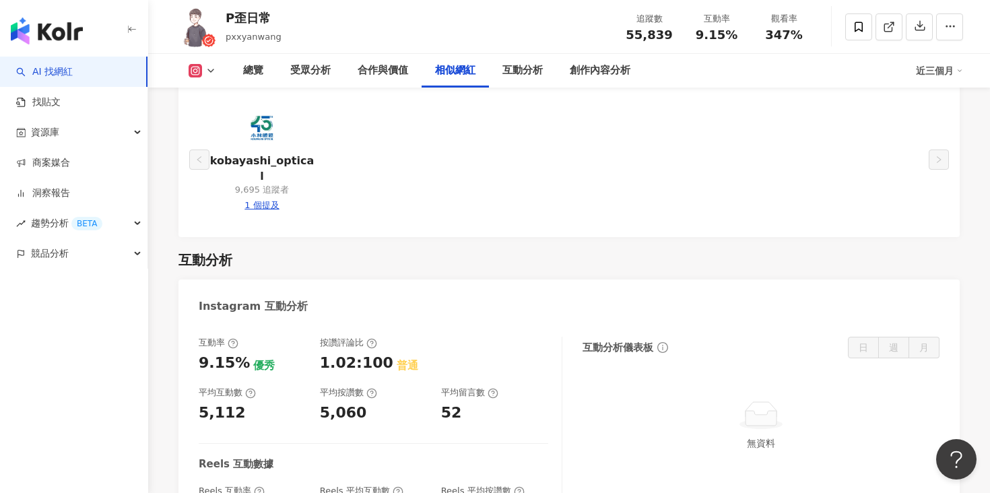
scroll to position [2667, 0]
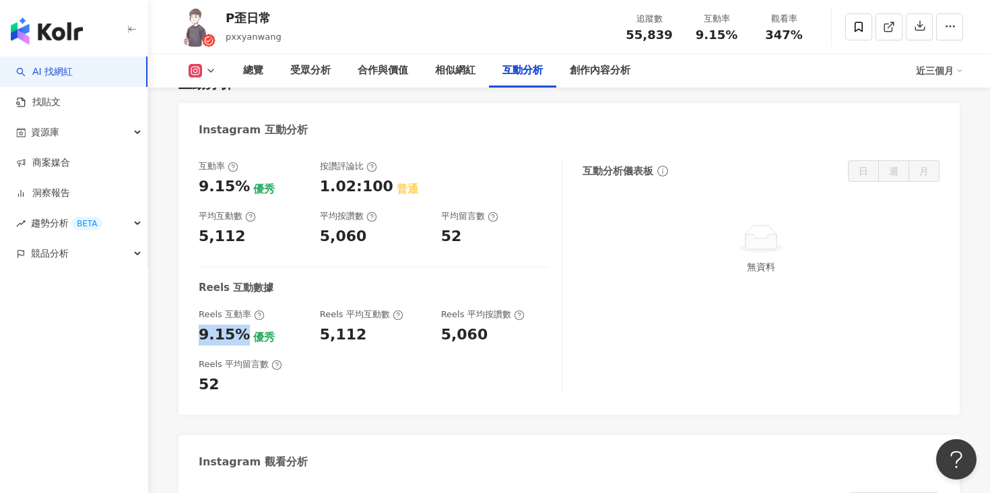
drag, startPoint x: 199, startPoint y: 307, endPoint x: 237, endPoint y: 310, distance: 38.5
click at [237, 324] on div "9.15%" at bounding box center [224, 334] width 51 height 21
copy div "9.15%"
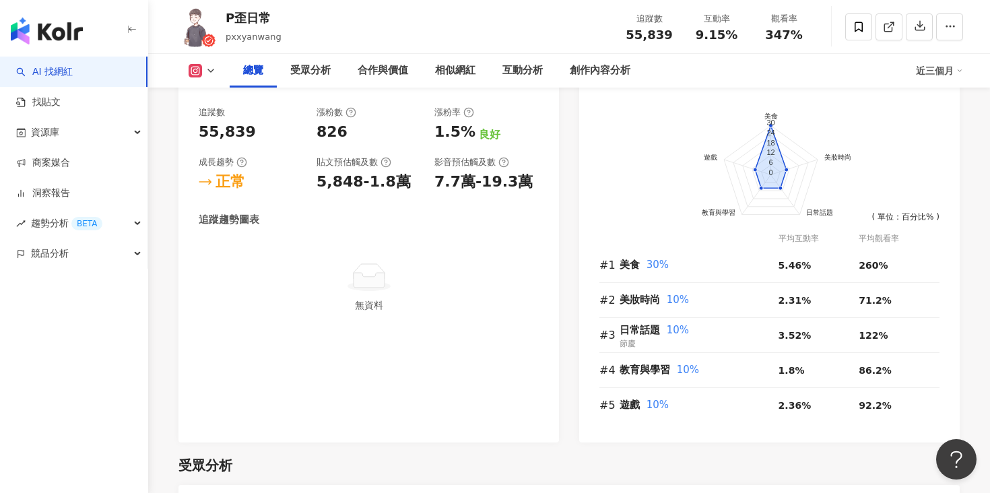
scroll to position [778, 0]
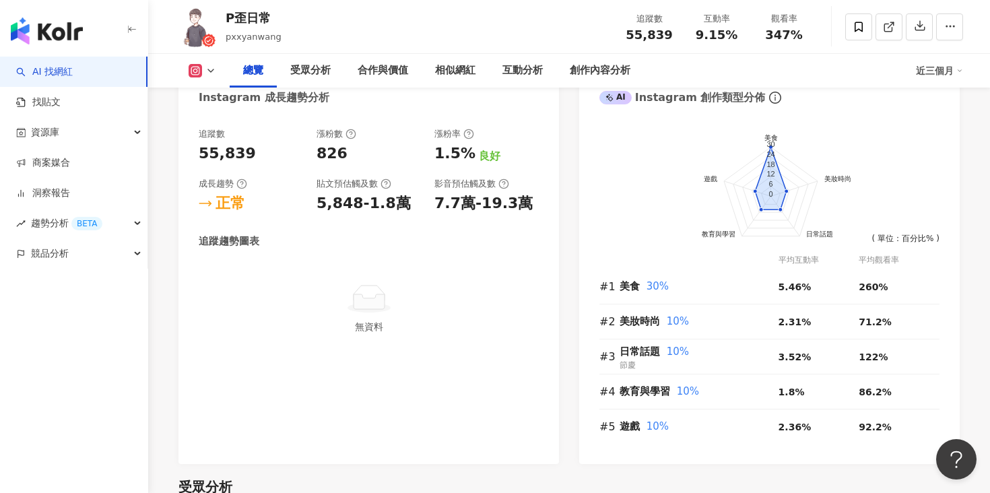
drag, startPoint x: 438, startPoint y: 202, endPoint x: 514, endPoint y: 210, distance: 75.8
click at [514, 210] on div "7.7萬-19.3萬" at bounding box center [483, 203] width 98 height 21
drag, startPoint x: 432, startPoint y: 205, endPoint x: 545, endPoint y: 209, distance: 112.5
click at [545, 209] on div "追蹤數 55,839 漲粉數 826 漲粉率 1.5% 良好 成長趨勢 正常 貼文預估觸及數 5,848-1.8萬 影音預估觸及數 7.7萬-19.3萬 追蹤…" at bounding box center [368, 289] width 380 height 350
copy div "7.7萬-19.3萬"
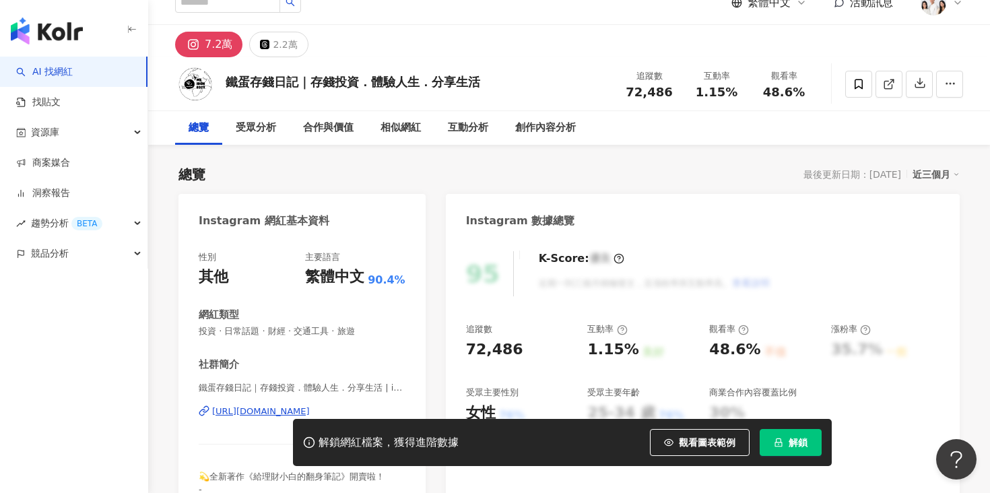
scroll to position [232, 0]
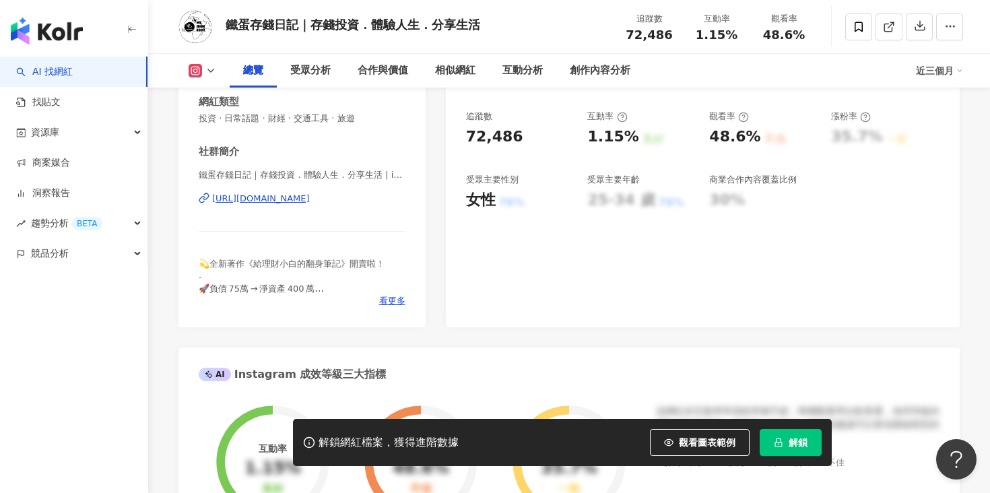
click at [784, 445] on button "解鎖" at bounding box center [790, 442] width 62 height 27
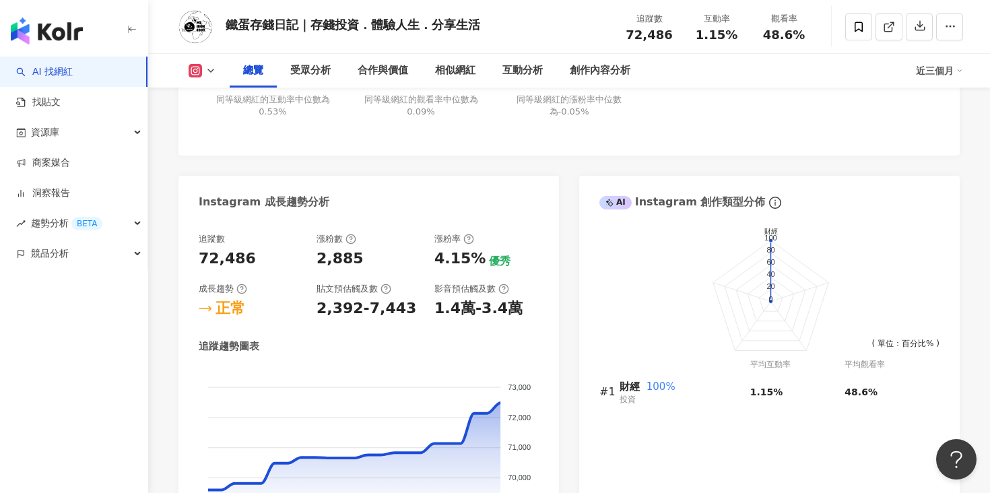
scroll to position [677, 0]
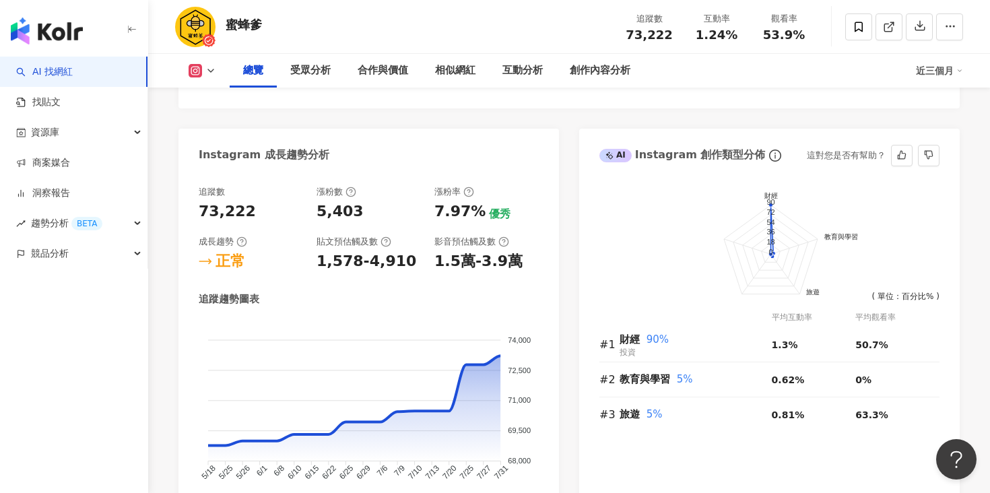
scroll to position [807, 0]
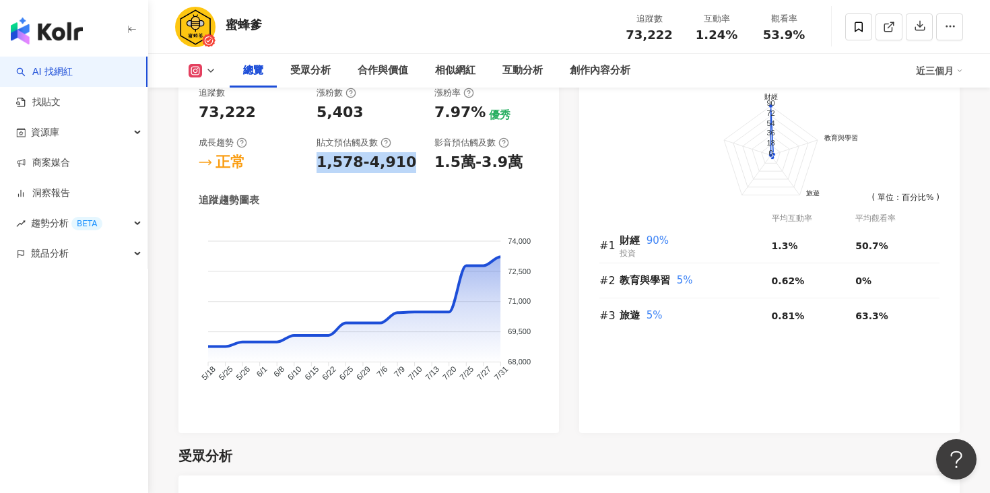
drag, startPoint x: 315, startPoint y: 158, endPoint x: 399, endPoint y: 162, distance: 84.2
click at [399, 162] on div "追蹤數 73,222 漲粉數 5,403 漲粉率 7.97% 優秀 成長趨勢 正常 貼文預估觸及數 1,578-4,910 影音預估觸及數 1.5萬-3.9萬" at bounding box center [369, 130] width 340 height 86
copy div "1,578-4,910"
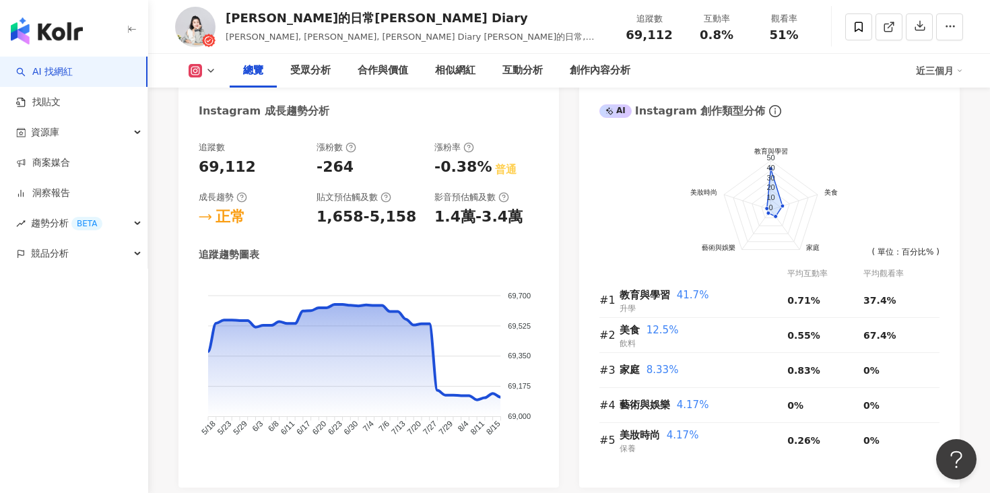
scroll to position [775, 0]
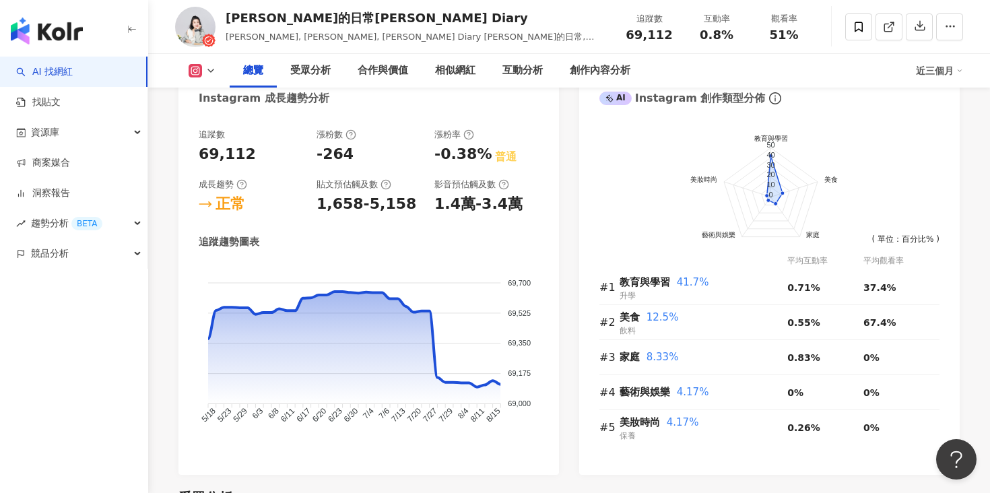
click at [321, 207] on div "1,658-5,158" at bounding box center [366, 204] width 100 height 21
drag, startPoint x: 318, startPoint y: 207, endPoint x: 397, endPoint y: 211, distance: 79.5
click at [397, 211] on div "1,658-5,158" at bounding box center [366, 204] width 100 height 21
copy div "1,658-5,158"
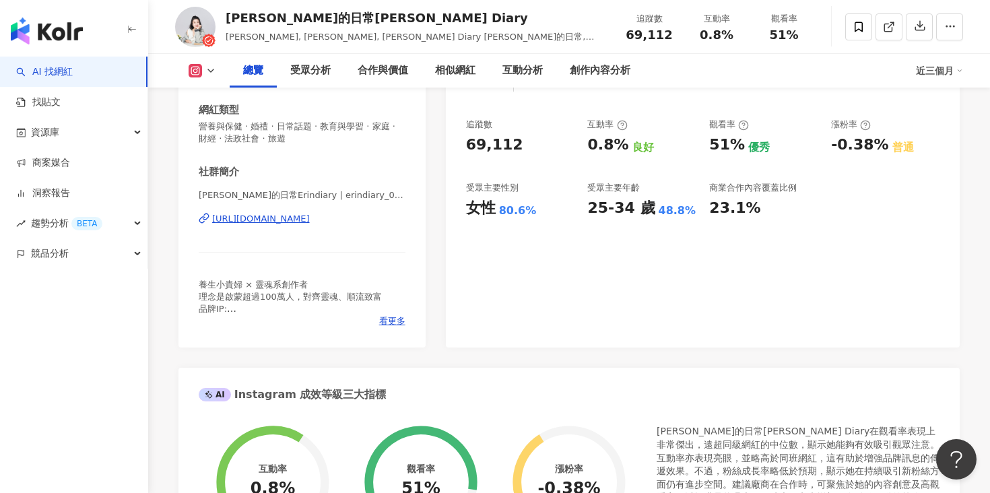
scroll to position [77, 0]
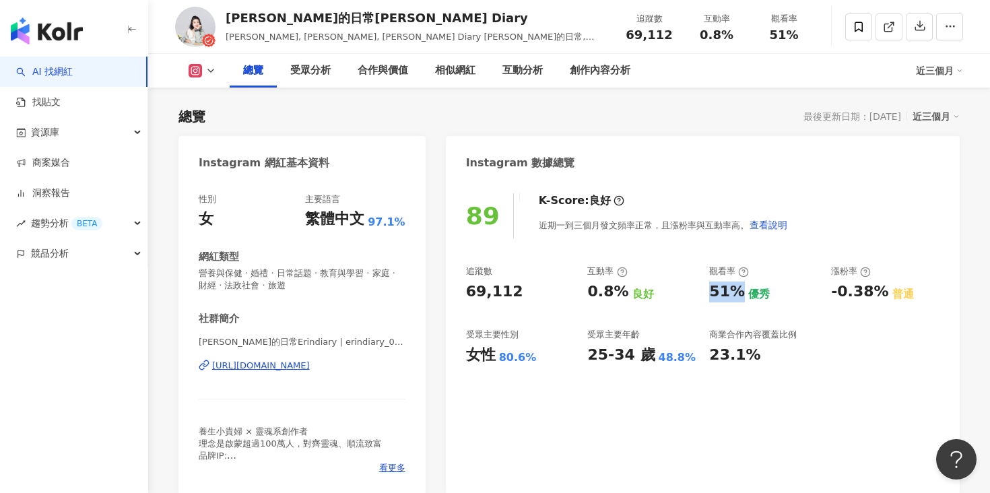
drag, startPoint x: 707, startPoint y: 289, endPoint x: 736, endPoint y: 291, distance: 28.3
click at [736, 291] on div "追蹤數 69,112 互動率 0.8% 良好 觀看率 51% 優秀 漲粉率 -0.38% 普通 受眾主要性別 女性 80.6% 受眾主要年齡 25-34 歲 …" at bounding box center [702, 315] width 473 height 100
drag, startPoint x: 590, startPoint y: 292, endPoint x: 618, endPoint y: 293, distance: 28.3
click at [618, 293] on div "0.8%" at bounding box center [607, 291] width 41 height 21
copy div "0.8%"
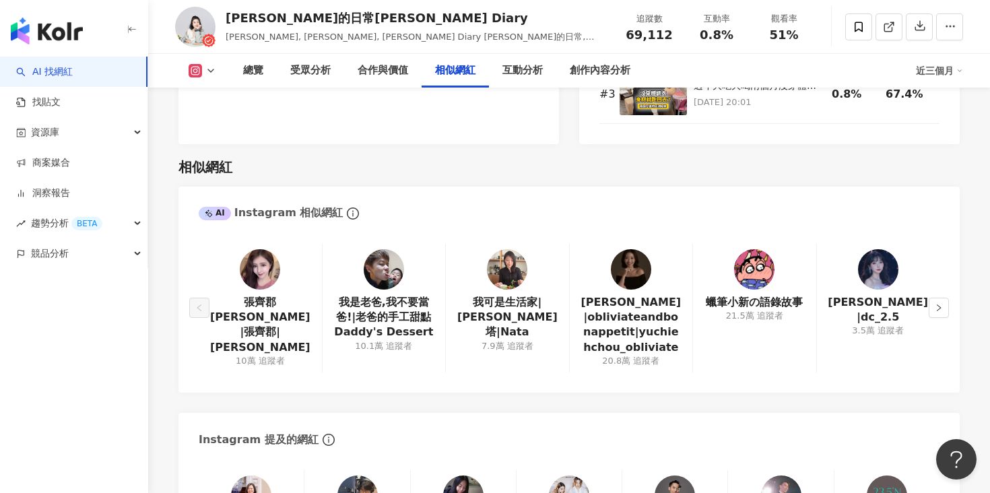
scroll to position [2262, 0]
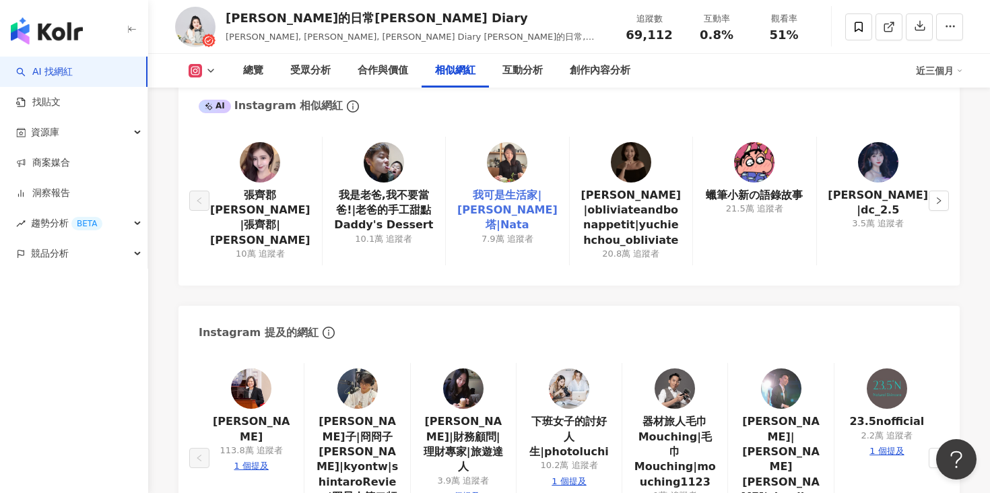
click at [520, 198] on link "我可是生活家|娜塔|Nata" at bounding box center [506, 210] width 101 height 45
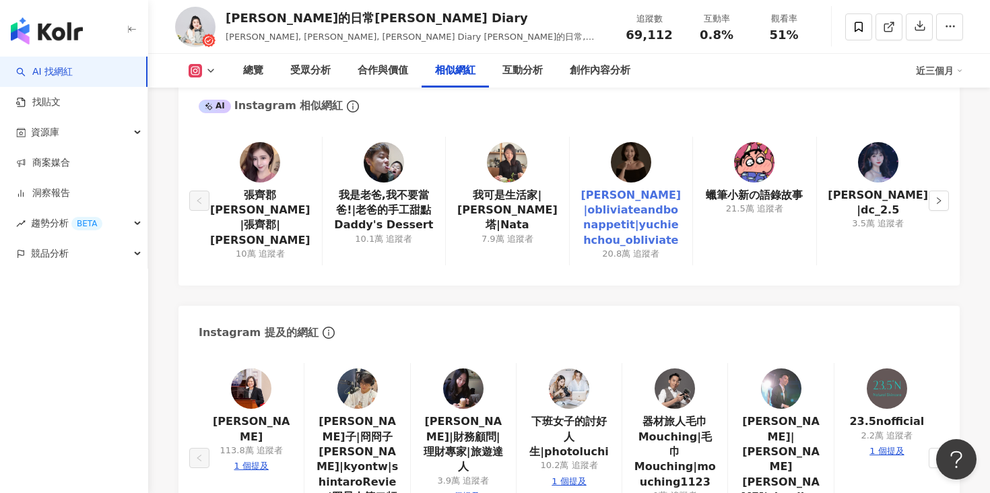
click at [656, 226] on link "Yu Chieh Chou|obliviateandbonappetit|yuchiehchou_obliviate" at bounding box center [630, 218] width 101 height 61
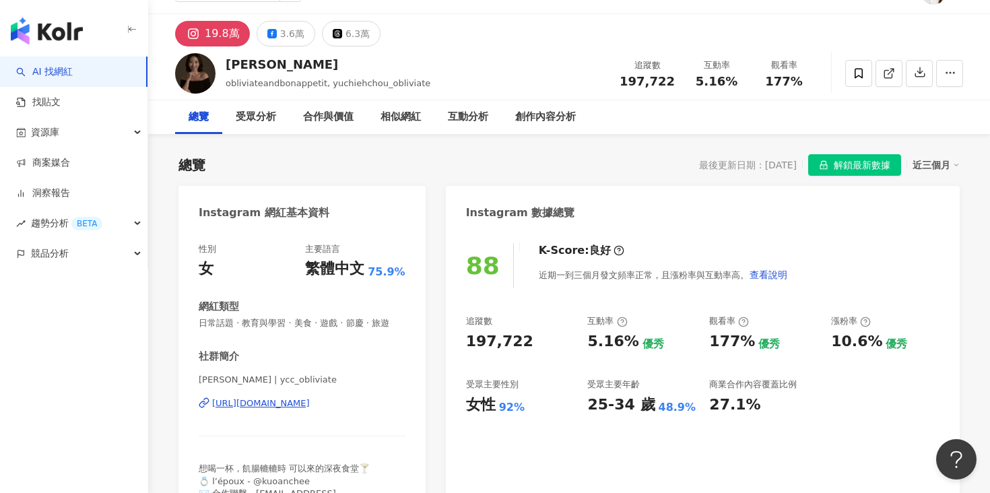
scroll to position [30, 0]
click at [275, 401] on div "[URL][DOMAIN_NAME]" at bounding box center [261, 402] width 98 height 12
